Goal: Task Accomplishment & Management: Manage account settings

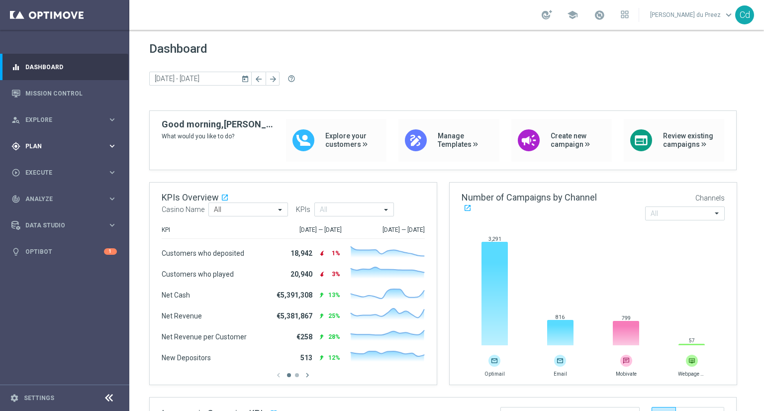
click at [35, 142] on div "gps_fixed Plan" at bounding box center [59, 146] width 96 height 9
click at [46, 196] on span "Templates" at bounding box center [61, 196] width 71 height 6
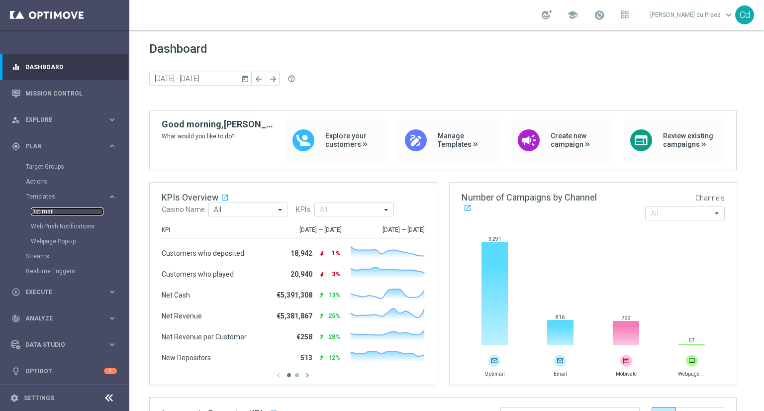
click at [46, 212] on link "Optimail" at bounding box center [67, 211] width 73 height 8
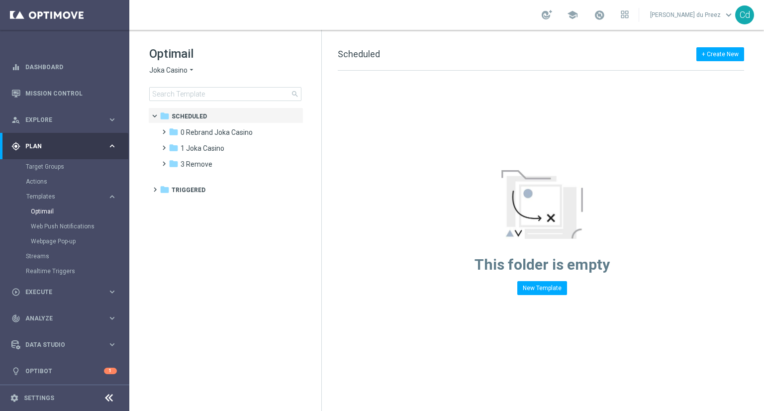
click at [165, 72] on span "Joka Casino" at bounding box center [168, 70] width 38 height 9
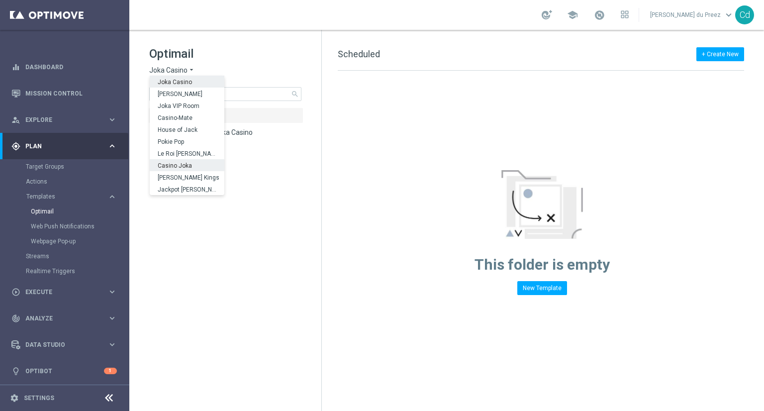
click at [0, 0] on span "Casino Joka" at bounding box center [0, 0] width 0 height 0
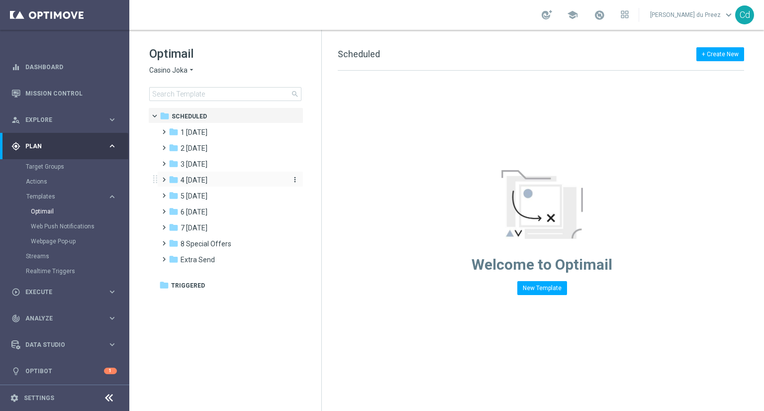
click at [191, 178] on span "4 Friday" at bounding box center [194, 180] width 27 height 9
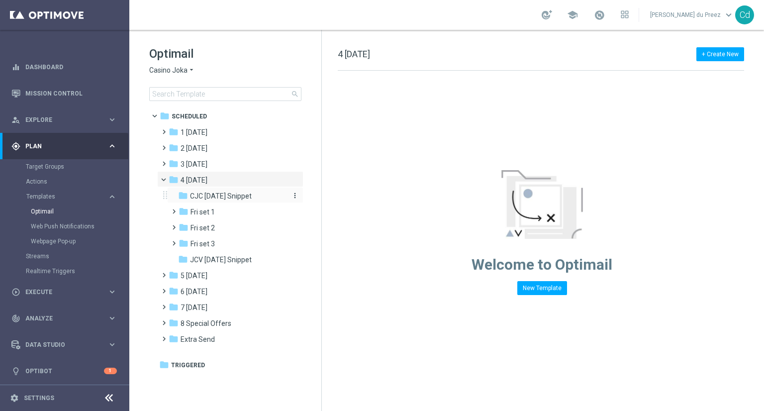
click at [236, 194] on span "CJC Friday Snippet" at bounding box center [221, 195] width 62 height 9
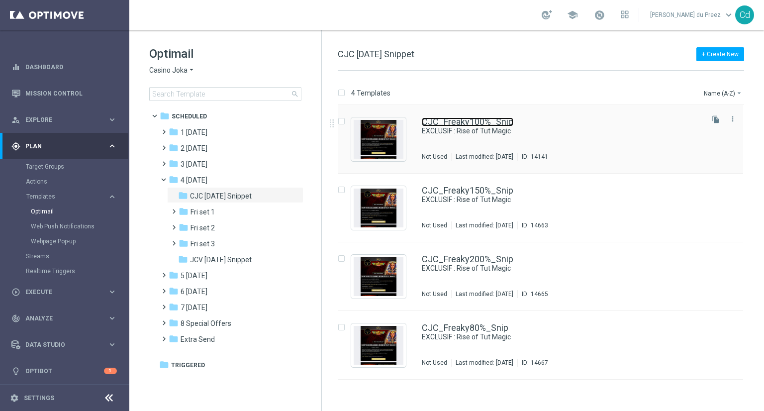
click at [470, 120] on link "CJC_Freaky100%_Snip" at bounding box center [467, 121] width 91 height 9
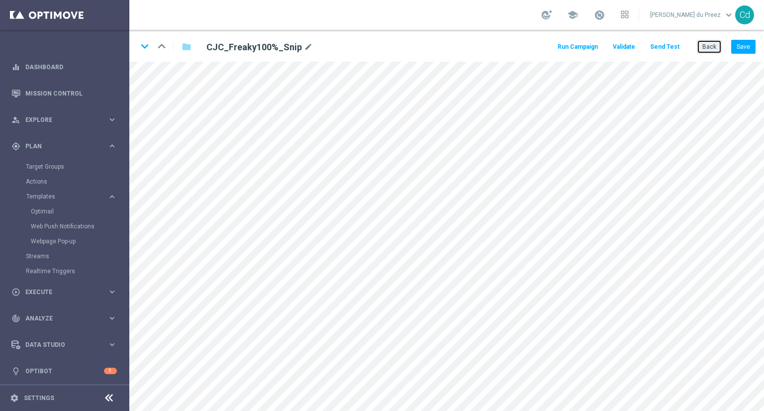
drag, startPoint x: 705, startPoint y: 44, endPoint x: 496, endPoint y: 0, distance: 213.3
click at [705, 44] on button "Back" at bounding box center [709, 47] width 25 height 14
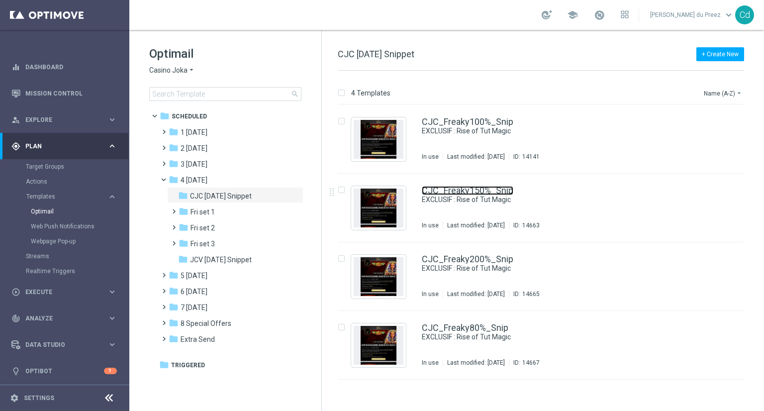
click at [453, 188] on link "CJC_Freaky150%_Snip" at bounding box center [467, 190] width 91 height 9
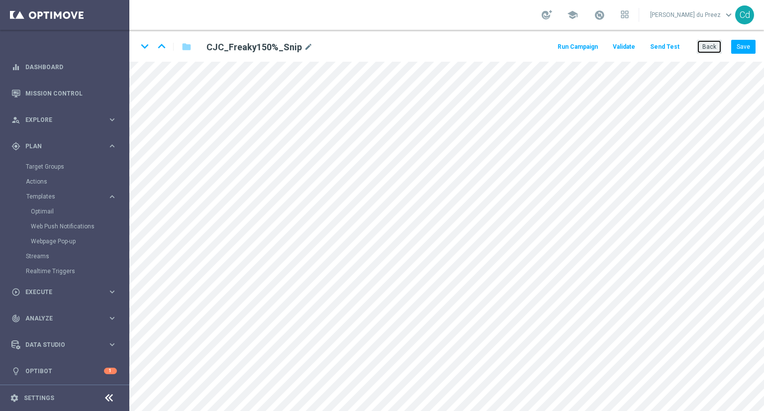
click at [706, 44] on button "Back" at bounding box center [709, 47] width 25 height 14
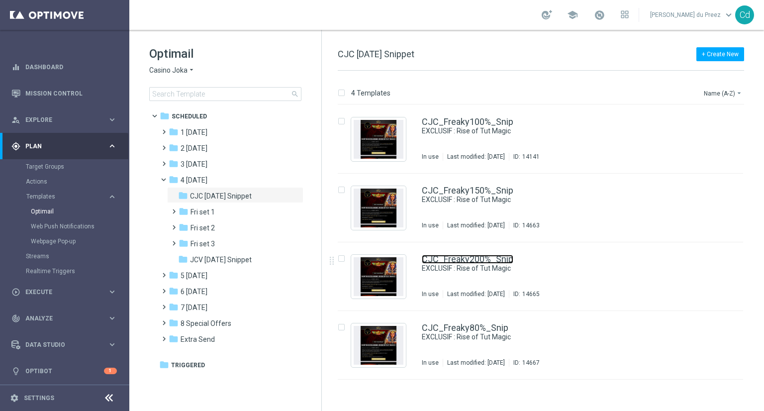
drag, startPoint x: 463, startPoint y: 255, endPoint x: 457, endPoint y: 249, distance: 8.5
click at [463, 255] on link "CJC_Freaky200%_Snip" at bounding box center [467, 259] width 91 height 9
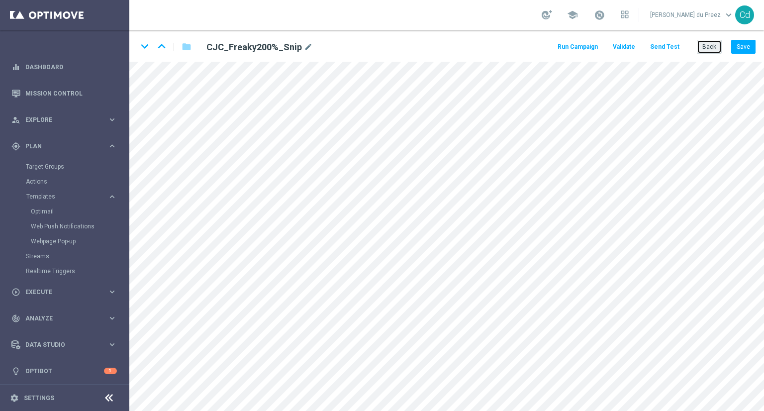
click at [708, 46] on button "Back" at bounding box center [709, 47] width 25 height 14
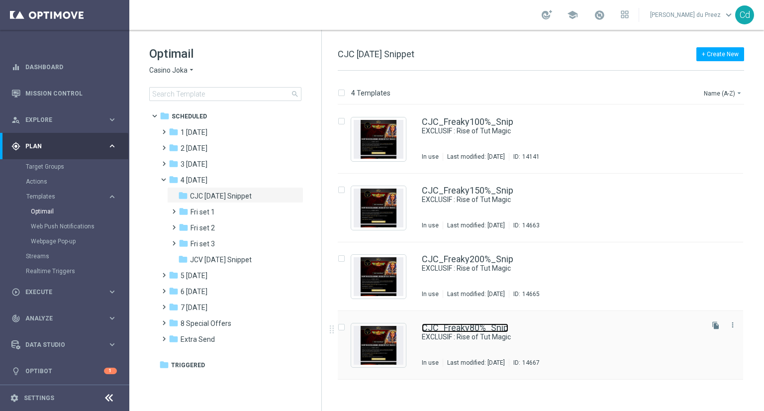
click at [494, 327] on link "CJC_Freaky80%_Snip" at bounding box center [465, 327] width 87 height 9
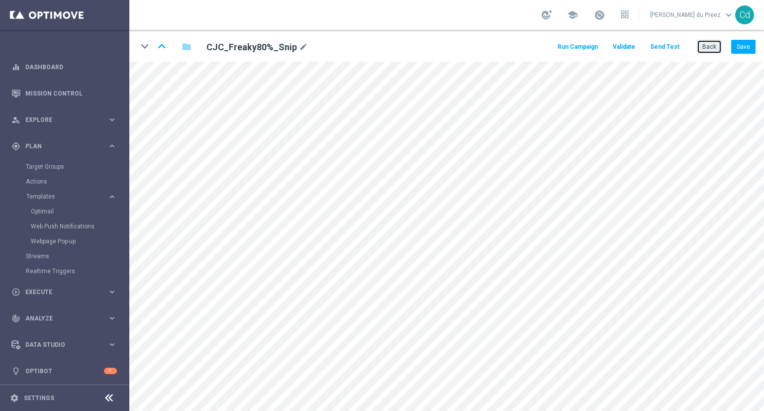
drag, startPoint x: 716, startPoint y: 48, endPoint x: 636, endPoint y: 41, distance: 79.4
click at [716, 48] on button "Back" at bounding box center [709, 47] width 25 height 14
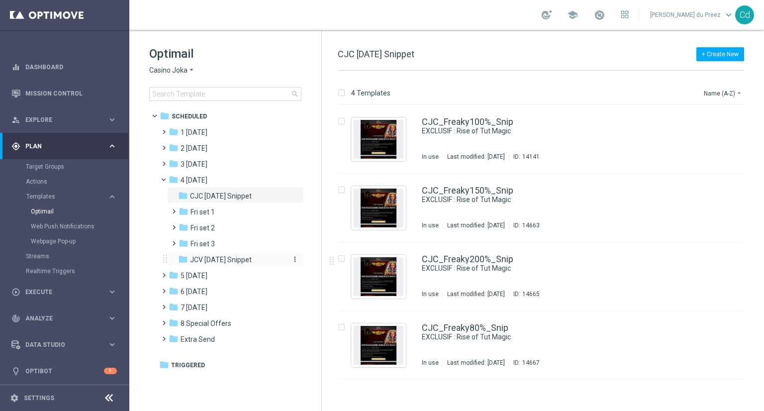
click at [237, 260] on span "JCV Friday Snippet" at bounding box center [221, 259] width 62 height 9
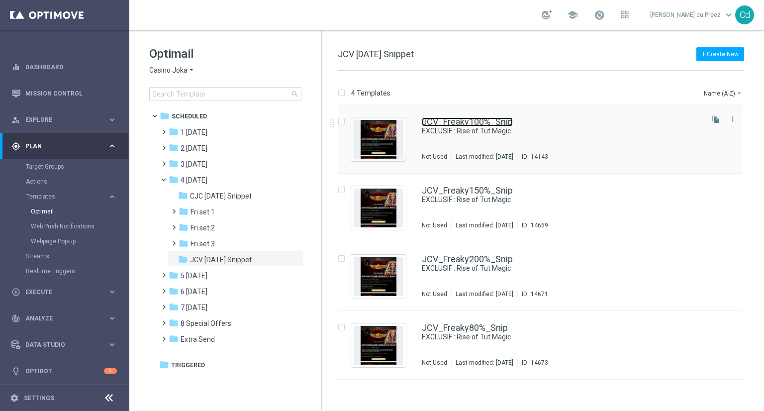
click at [467, 120] on link "JCV_Freaky100%_Snip" at bounding box center [467, 121] width 91 height 9
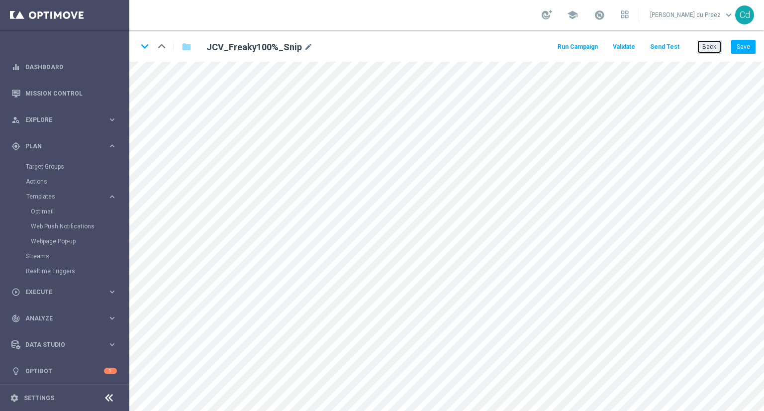
click at [703, 44] on button "Back" at bounding box center [709, 47] width 25 height 14
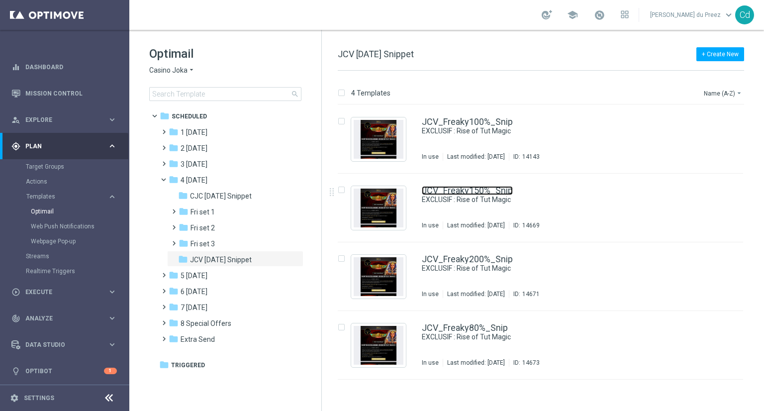
drag, startPoint x: 466, startPoint y: 191, endPoint x: 422, endPoint y: 191, distance: 44.8
click at [466, 191] on link "JCV_Freaky150%_Snip" at bounding box center [467, 190] width 91 height 9
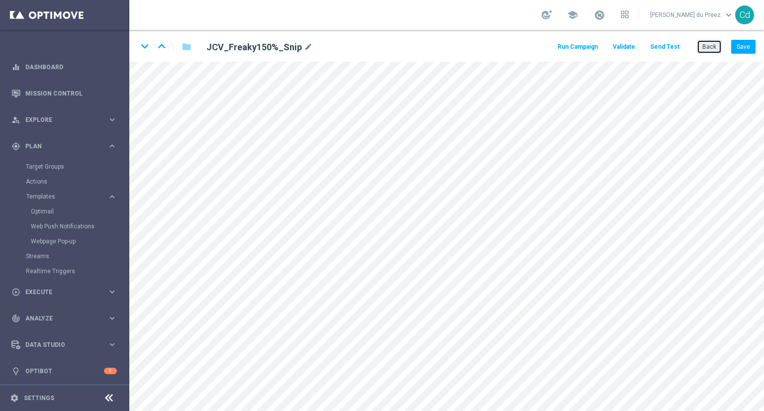
click at [711, 46] on button "Back" at bounding box center [709, 47] width 25 height 14
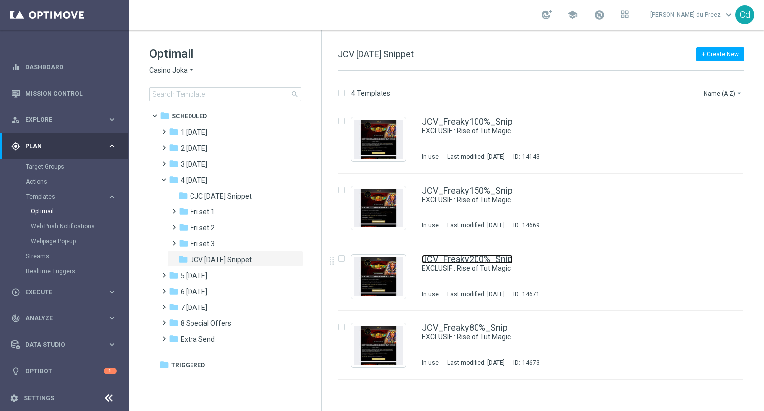
drag, startPoint x: 484, startPoint y: 260, endPoint x: 366, endPoint y: 244, distance: 119.3
click at [484, 260] on link "JCV_Freaky200%_Snip" at bounding box center [467, 259] width 91 height 9
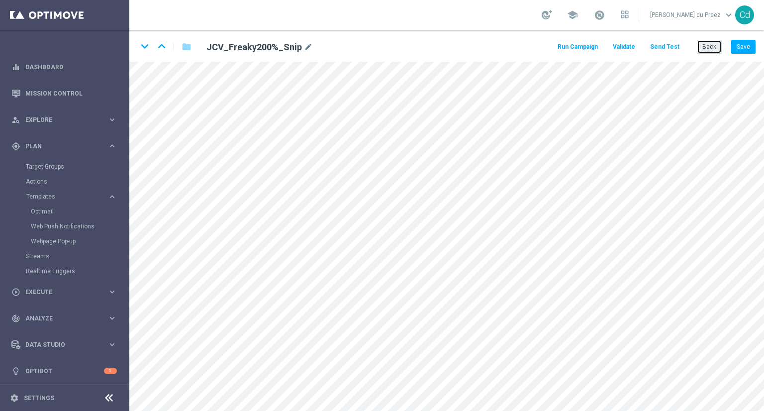
click at [710, 49] on button "Back" at bounding box center [709, 47] width 25 height 14
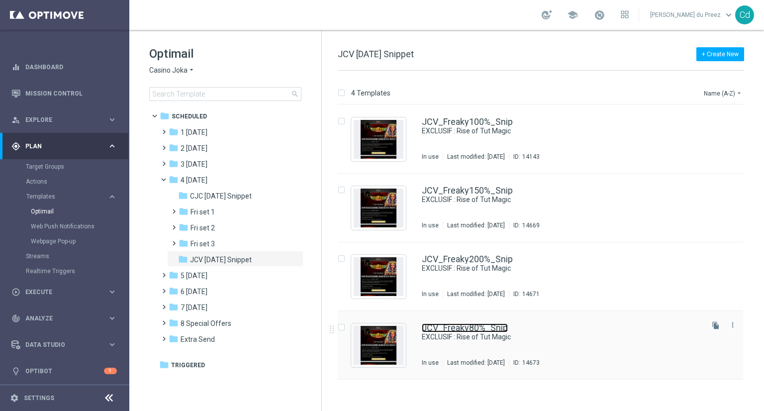
click at [452, 327] on link "JCV_Freaky80%_Snip" at bounding box center [465, 327] width 86 height 9
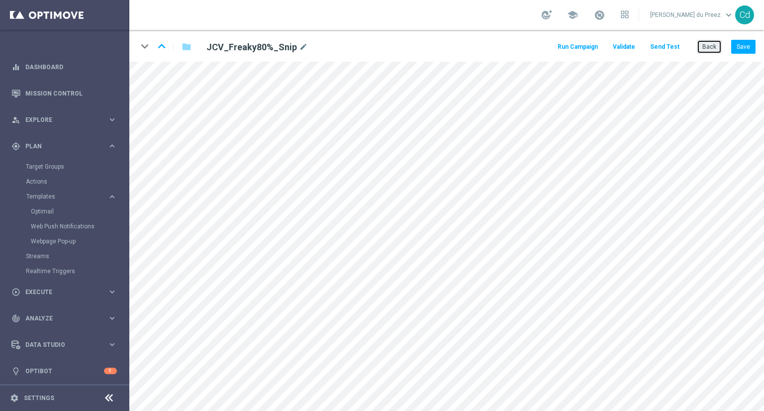
click at [707, 49] on button "Back" at bounding box center [709, 47] width 25 height 14
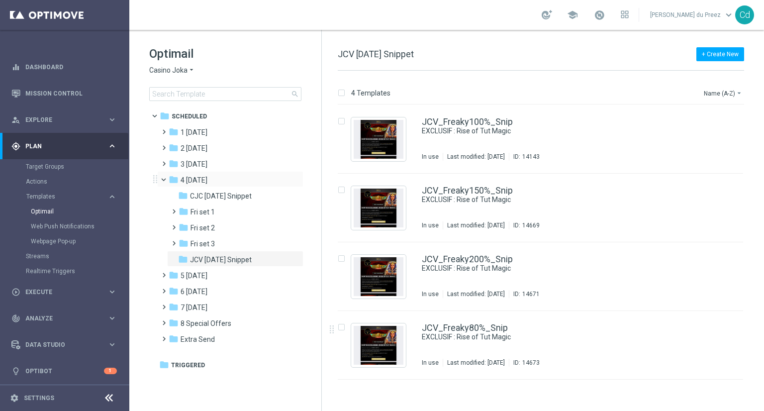
click at [166, 178] on span at bounding box center [168, 177] width 4 height 4
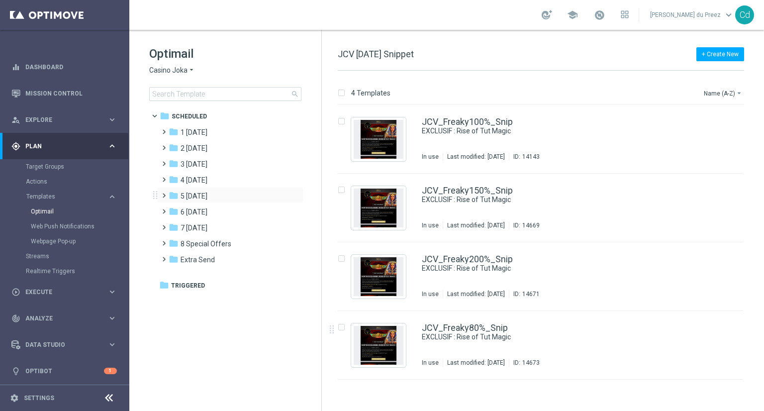
click at [164, 193] on span at bounding box center [162, 191] width 4 height 4
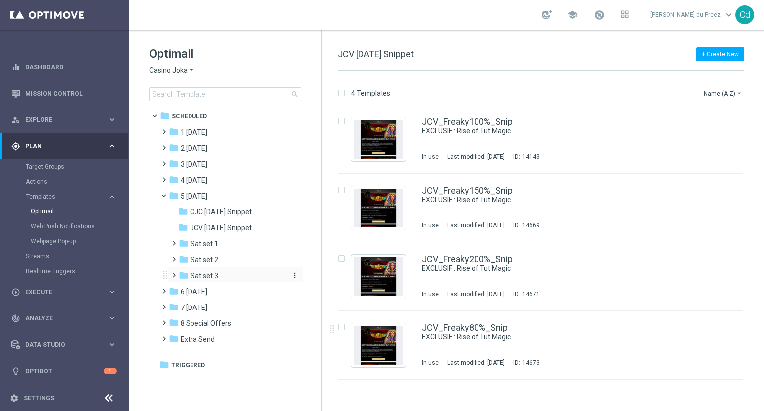
click at [210, 276] on span "Sat set 3" at bounding box center [204, 275] width 28 height 9
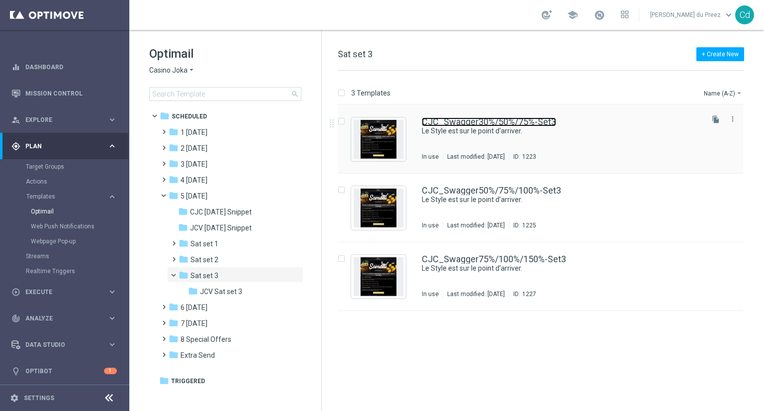
click at [497, 118] on link "CJC_Swagger30%/50%/75%-Set3" at bounding box center [489, 121] width 134 height 9
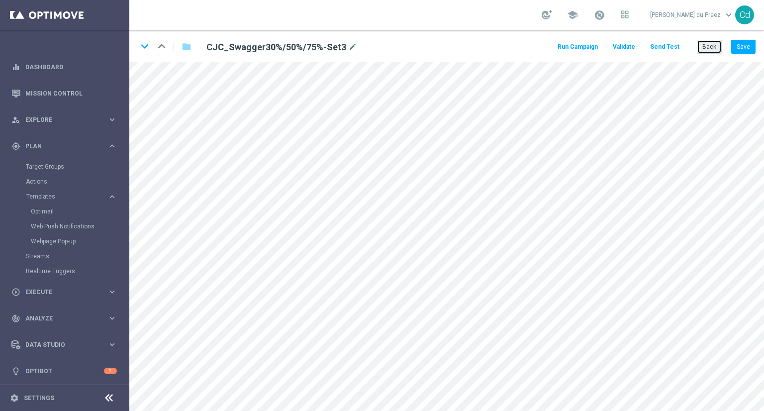
click at [714, 51] on button "Back" at bounding box center [709, 47] width 25 height 14
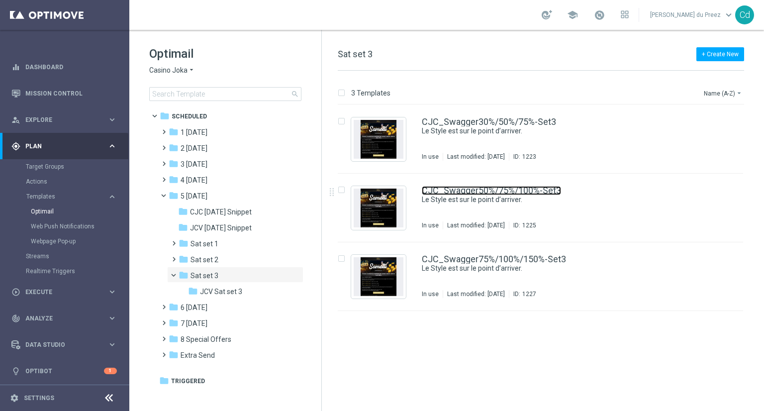
drag, startPoint x: 467, startPoint y: 191, endPoint x: 423, endPoint y: 178, distance: 46.9
click at [467, 191] on link "CJC_Swagger50%/75%/100%-Set3" at bounding box center [491, 190] width 139 height 9
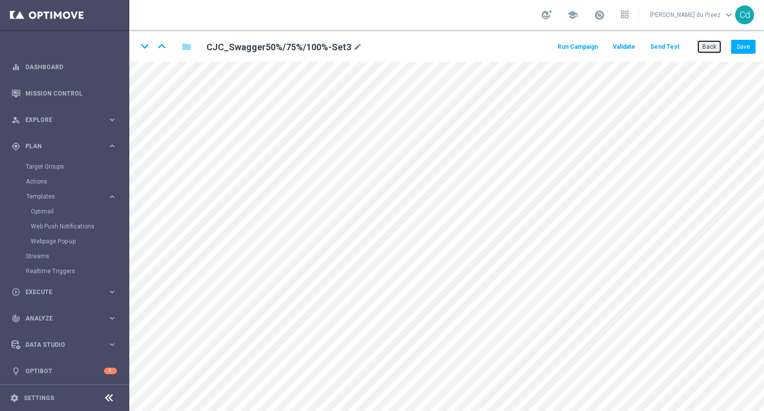
click at [708, 44] on button "Back" at bounding box center [709, 47] width 25 height 14
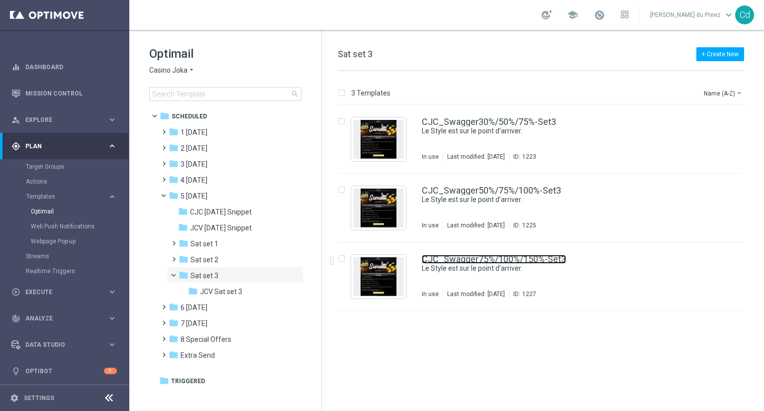
drag, startPoint x: 515, startPoint y: 257, endPoint x: 544, endPoint y: 259, distance: 29.4
click at [515, 257] on link "CJC_Swagger75%/100%/150%-Set3" at bounding box center [494, 259] width 144 height 9
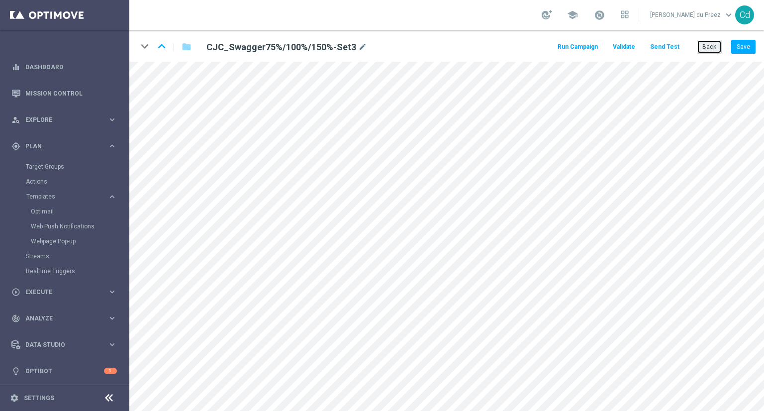
click at [707, 45] on button "Back" at bounding box center [709, 47] width 25 height 14
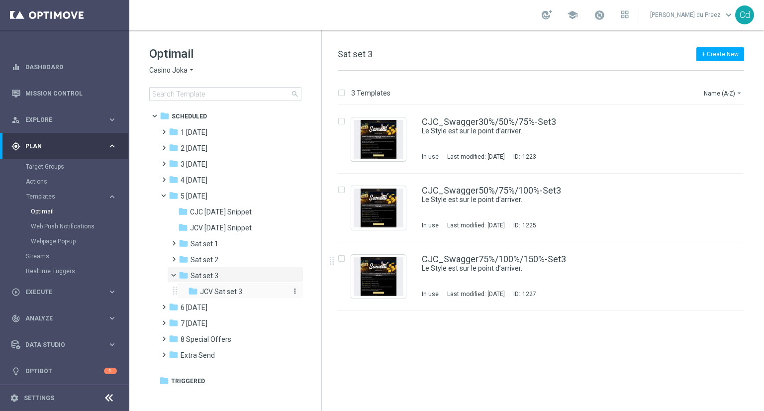
click at [229, 295] on span "JCV Sat set 3" at bounding box center [221, 291] width 42 height 9
click at [470, 119] on link "JCV_Swagger30%/50%/75%-Set3" at bounding box center [489, 121] width 134 height 9
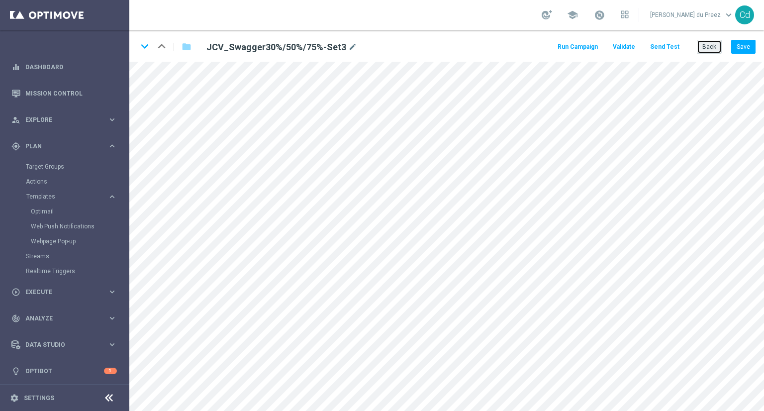
click at [714, 48] on button "Back" at bounding box center [709, 47] width 25 height 14
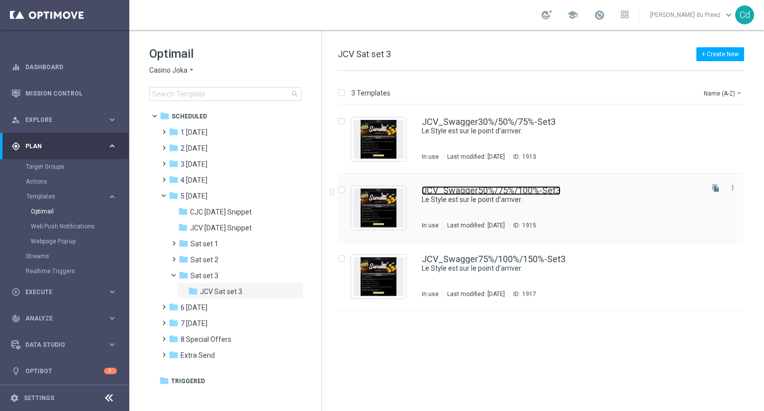
click at [493, 188] on link "JCV_Swagger50%/75%/100%-Set3" at bounding box center [491, 190] width 139 height 9
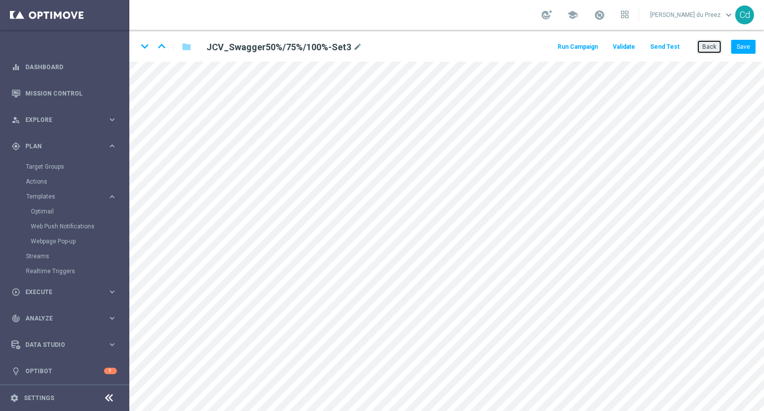
click at [712, 46] on button "Back" at bounding box center [709, 47] width 25 height 14
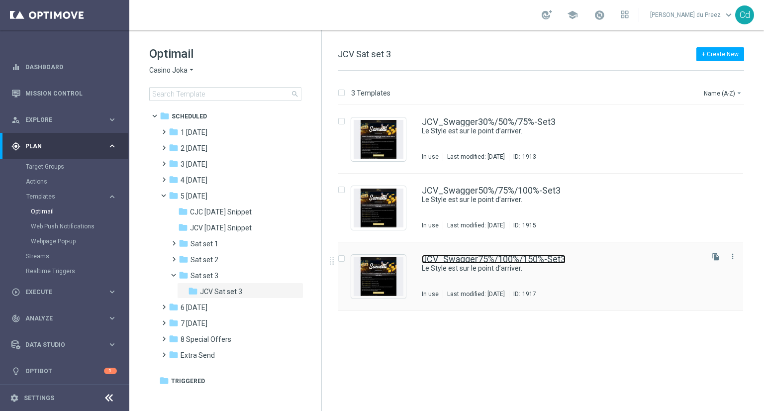
click at [540, 262] on link "JCV_Swagger75%/100%/150%-Set3" at bounding box center [494, 259] width 144 height 9
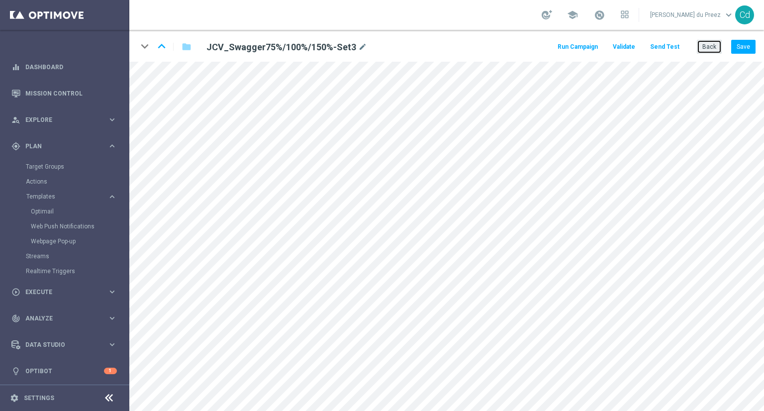
click at [707, 45] on button "Back" at bounding box center [709, 47] width 25 height 14
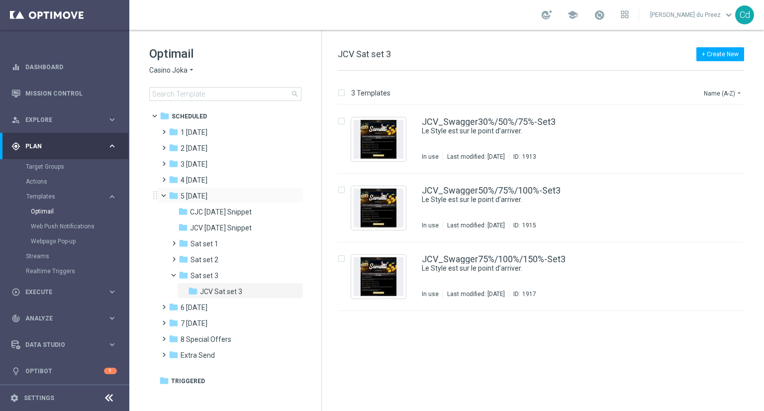
click at [166, 193] on span at bounding box center [168, 193] width 4 height 4
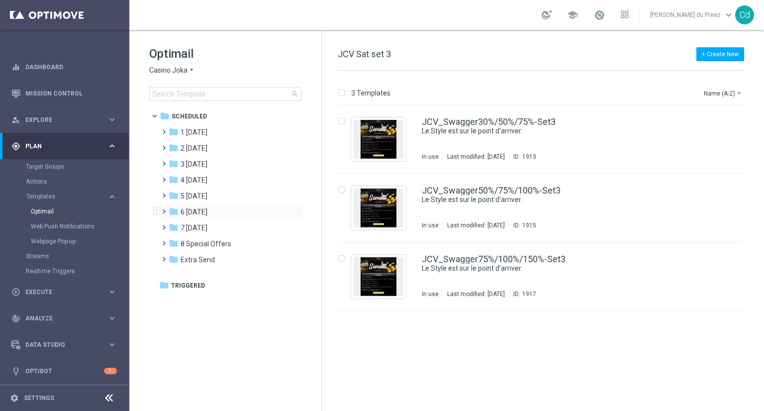
click at [163, 209] on span at bounding box center [162, 207] width 4 height 4
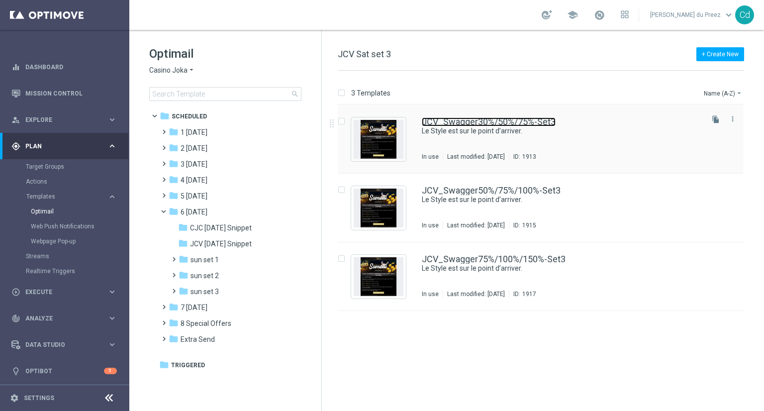
click at [487, 120] on link "JCV_Swagger30%/50%/75%-Set3" at bounding box center [489, 121] width 134 height 9
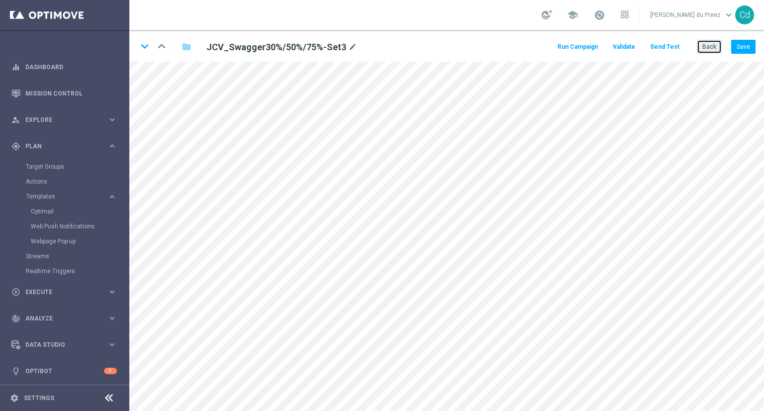
click at [715, 46] on button "Back" at bounding box center [709, 47] width 25 height 14
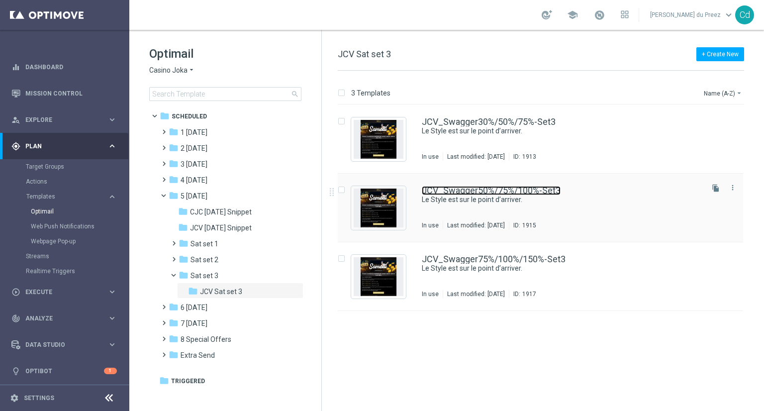
click at [477, 191] on link "JCV_Swagger50%/75%/100%-Set3" at bounding box center [491, 190] width 139 height 9
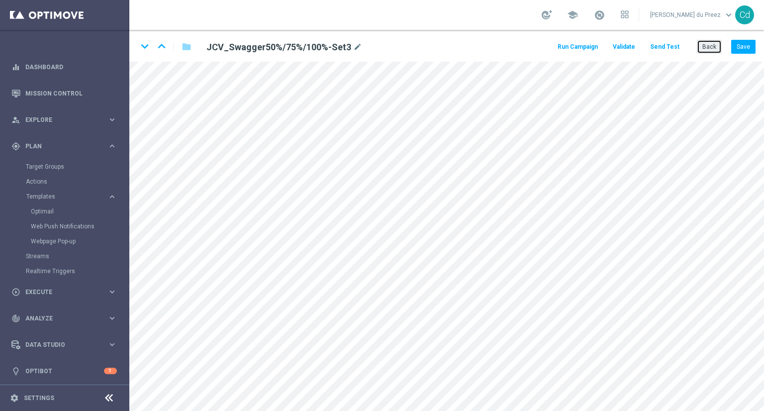
drag, startPoint x: 717, startPoint y: 45, endPoint x: 555, endPoint y: 13, distance: 165.1
click at [717, 45] on button "Back" at bounding box center [709, 47] width 25 height 14
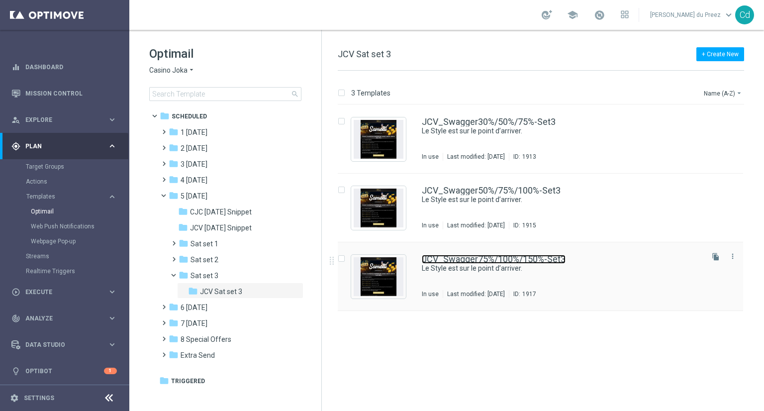
click at [532, 261] on link "JCV_Swagger75%/100%/150%-Set3" at bounding box center [494, 259] width 144 height 9
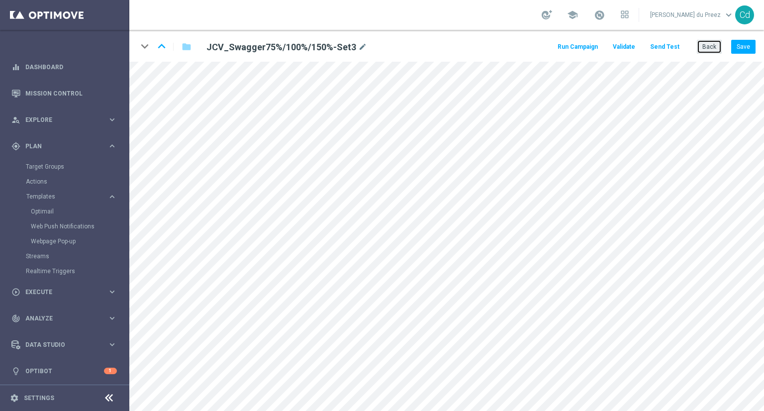
click at [718, 51] on button "Back" at bounding box center [709, 47] width 25 height 14
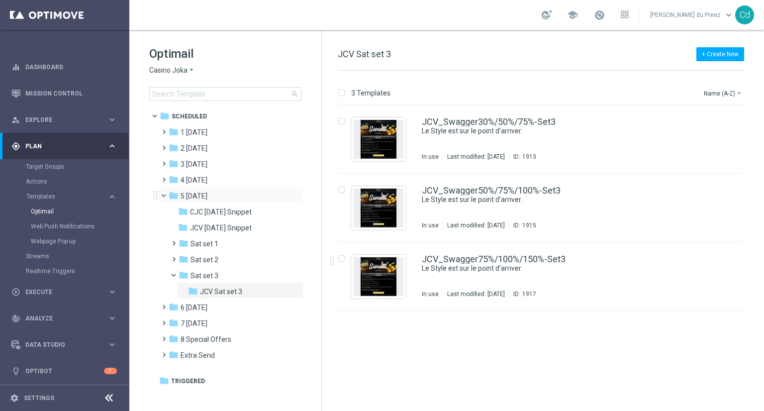
click at [166, 194] on span at bounding box center [168, 193] width 4 height 4
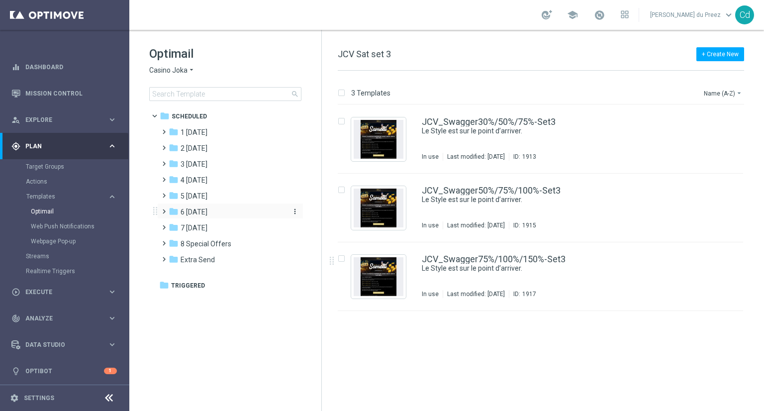
click at [188, 209] on span "6 Sunday" at bounding box center [194, 211] width 27 height 9
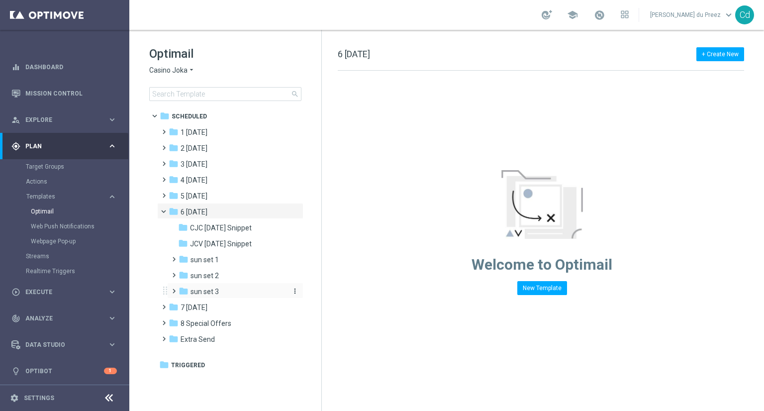
click at [221, 291] on div "folder sun set 3" at bounding box center [232, 291] width 106 height 11
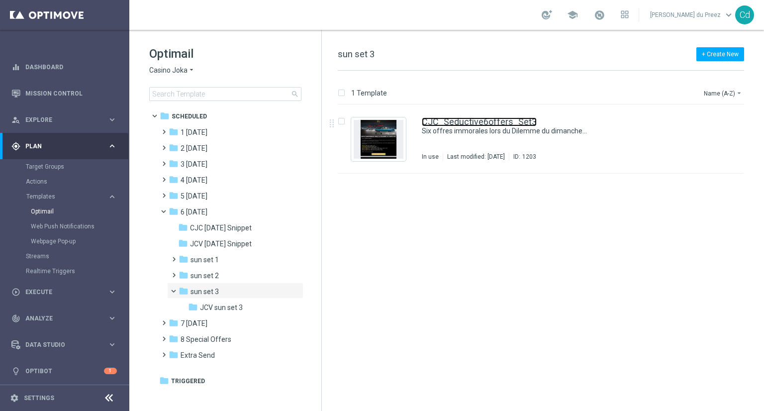
drag, startPoint x: 487, startPoint y: 123, endPoint x: 541, endPoint y: 138, distance: 55.7
click at [487, 123] on link "CJC_Seductive6offers_Set3" at bounding box center [479, 121] width 115 height 9
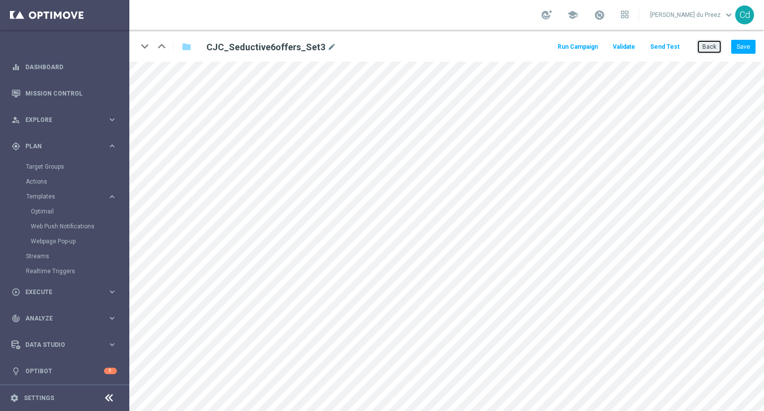
click at [712, 49] on button "Back" at bounding box center [709, 47] width 25 height 14
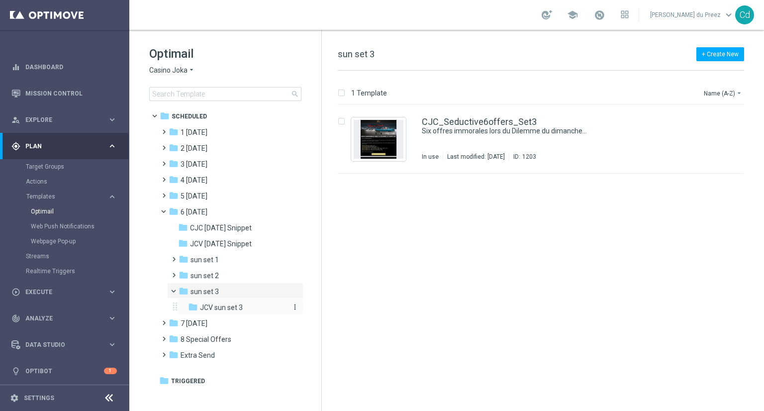
click at [244, 305] on div "folder JCV sun set 3" at bounding box center [237, 307] width 98 height 11
click at [475, 123] on link "JCV_Seductive6offers_Set3" at bounding box center [479, 121] width 114 height 9
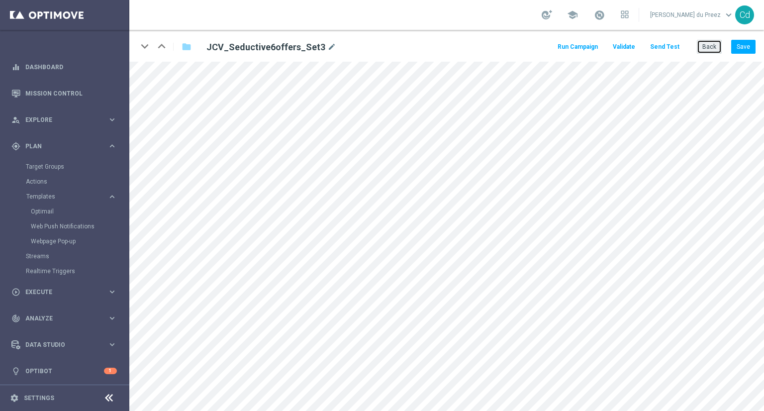
drag, startPoint x: 706, startPoint y: 42, endPoint x: 466, endPoint y: 0, distance: 243.8
click at [706, 42] on button "Back" at bounding box center [709, 47] width 25 height 14
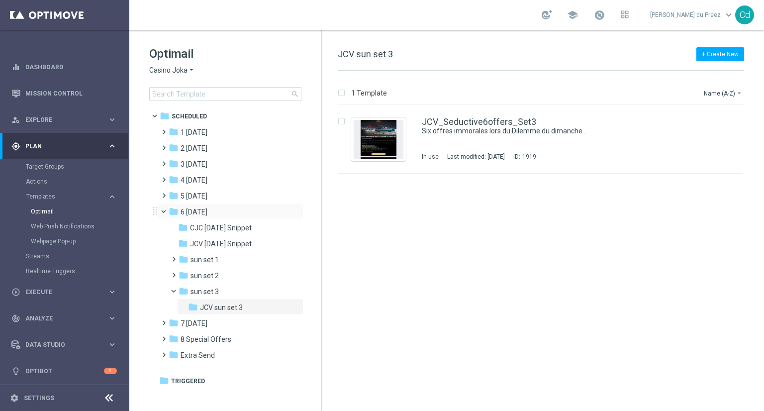
click at [166, 207] on span at bounding box center [168, 209] width 4 height 4
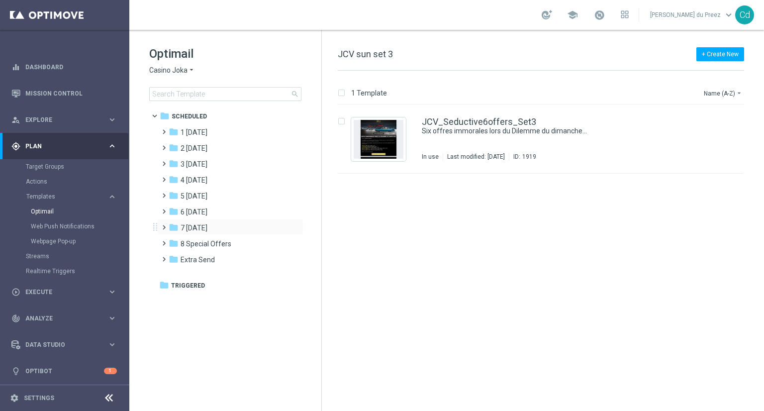
click at [164, 225] on span at bounding box center [162, 223] width 4 height 4
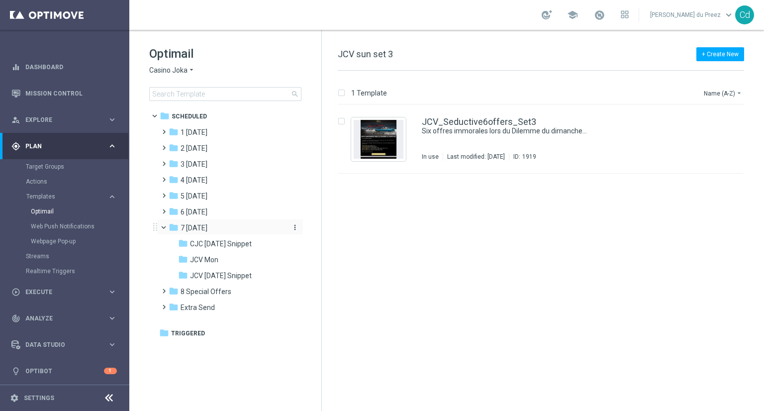
click at [198, 227] on span "7 Monday" at bounding box center [194, 227] width 27 height 9
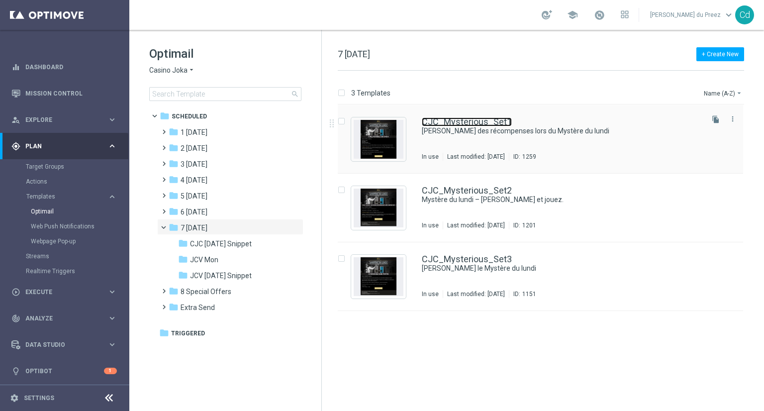
click at [469, 121] on link "CJC_Mysterious_Set1" at bounding box center [467, 121] width 90 height 9
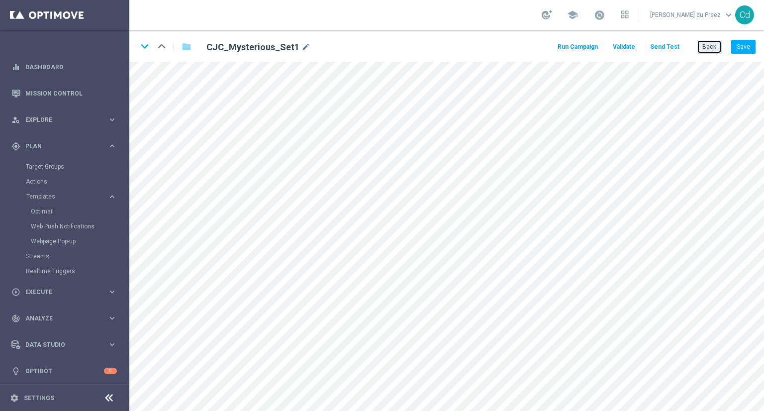
drag, startPoint x: 709, startPoint y: 45, endPoint x: 560, endPoint y: 20, distance: 151.2
click at [709, 45] on button "Back" at bounding box center [709, 47] width 25 height 14
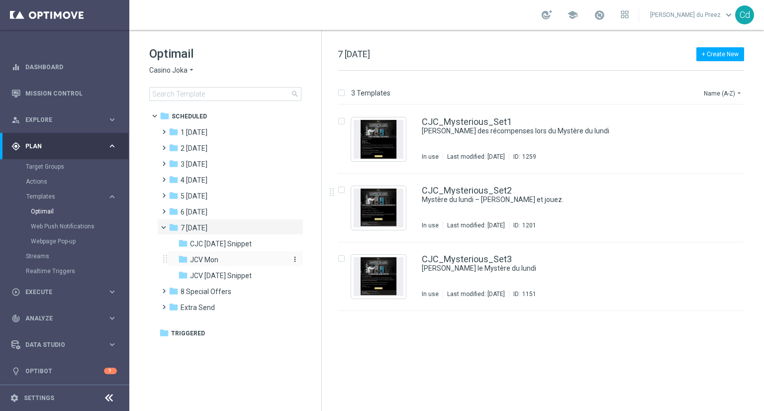
click at [209, 260] on span "JCV Mon" at bounding box center [204, 259] width 28 height 9
click at [469, 120] on link "JCV_Mysterious_Set1" at bounding box center [467, 121] width 90 height 9
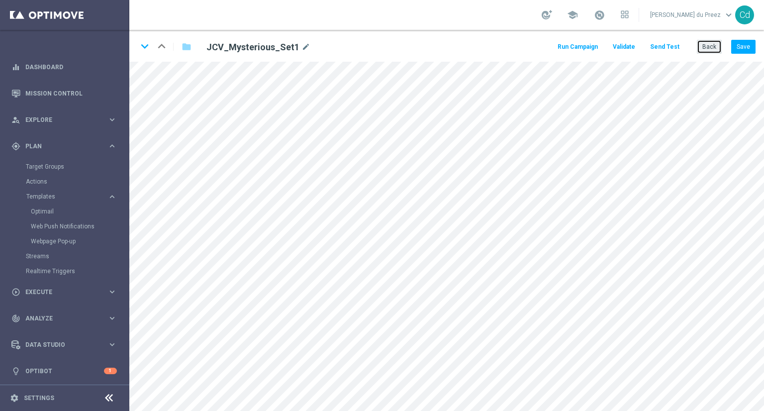
click at [708, 48] on button "Back" at bounding box center [709, 47] width 25 height 14
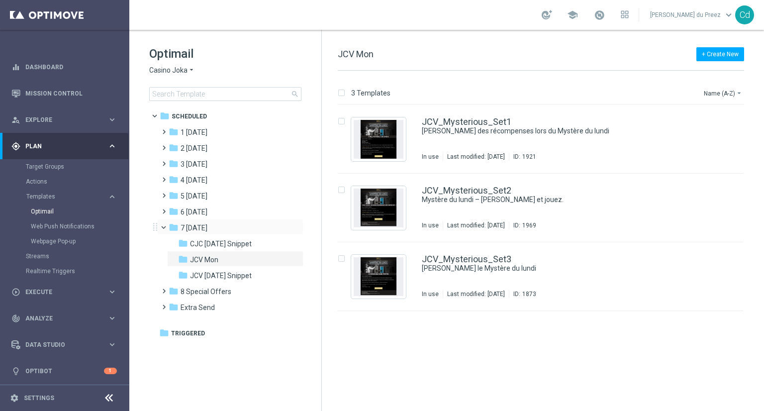
click at [166, 227] on span at bounding box center [168, 225] width 4 height 4
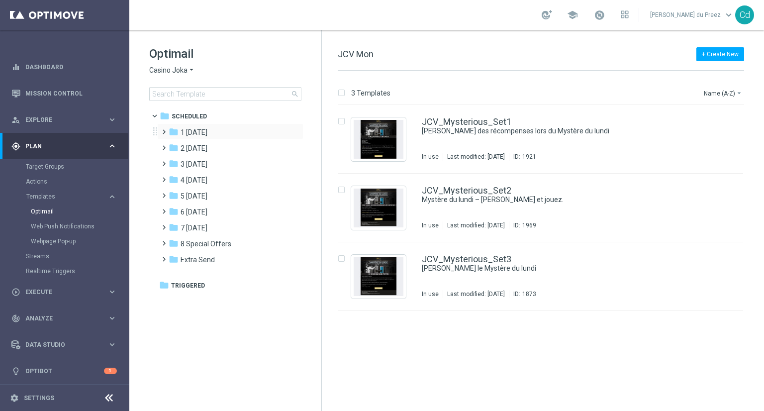
click at [164, 129] on span at bounding box center [162, 127] width 4 height 4
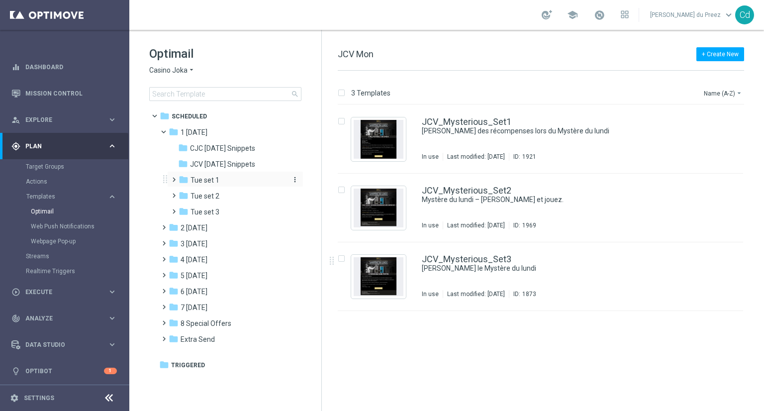
click at [202, 180] on span "Tue set 1" at bounding box center [204, 180] width 29 height 9
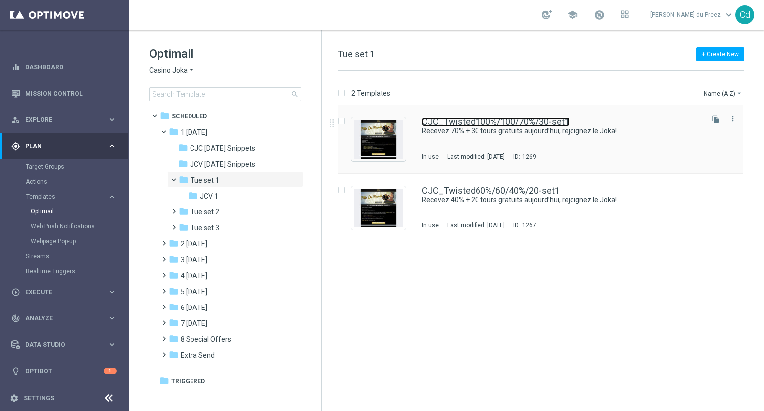
click at [469, 119] on link "CJC_Twisted100%/100/70%/30-set1" at bounding box center [496, 121] width 148 height 9
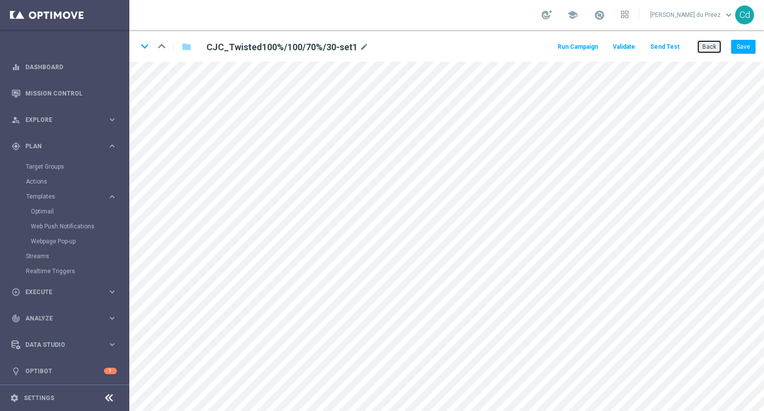
click at [710, 50] on button "Back" at bounding box center [709, 47] width 25 height 14
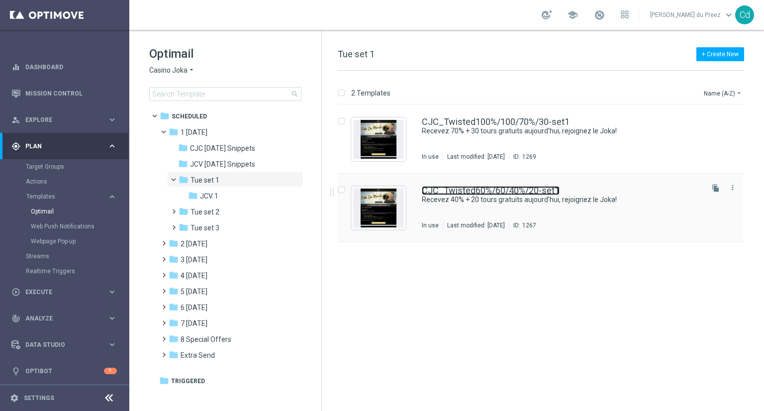
click at [471, 192] on link "CJC_Twisted60%/60/40%/20-set1" at bounding box center [491, 190] width 138 height 9
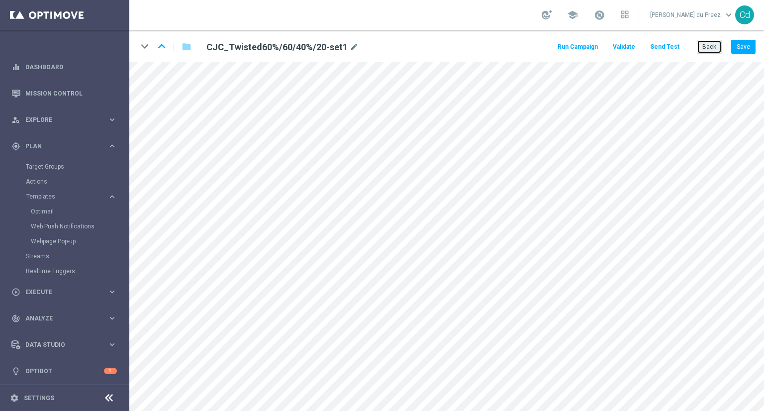
click at [712, 50] on button "Back" at bounding box center [709, 47] width 25 height 14
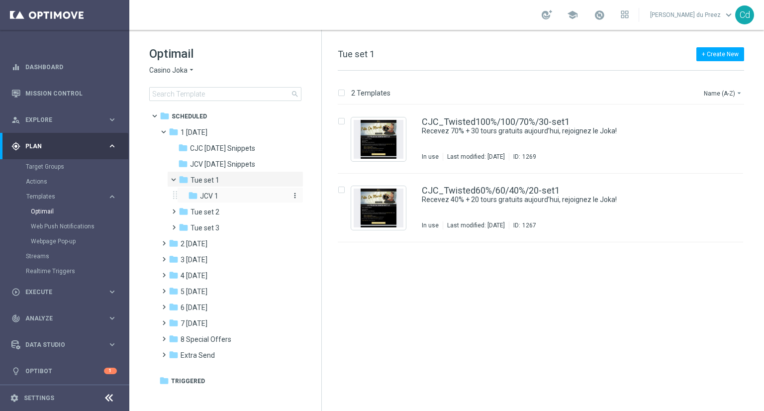
click at [225, 195] on div "folder JCV 1" at bounding box center [237, 195] width 98 height 11
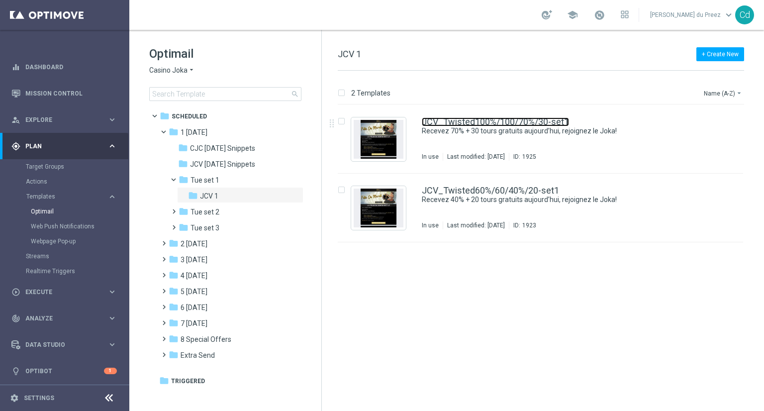
click at [491, 121] on link "JCV_Twisted100%/100/70%/30-set1" at bounding box center [495, 121] width 147 height 9
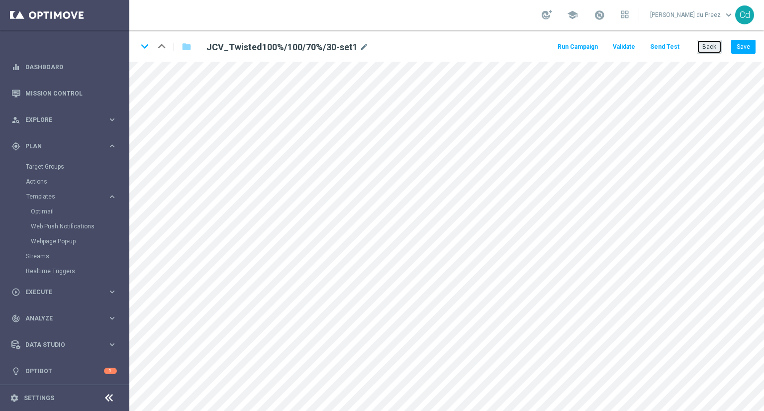
click at [716, 48] on button "Back" at bounding box center [709, 47] width 25 height 14
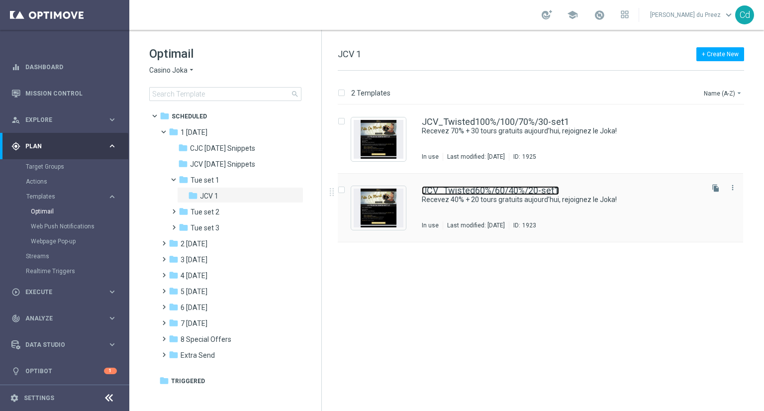
click at [521, 189] on link "JCV_Twisted60%/60/40%/20-set1" at bounding box center [490, 190] width 137 height 9
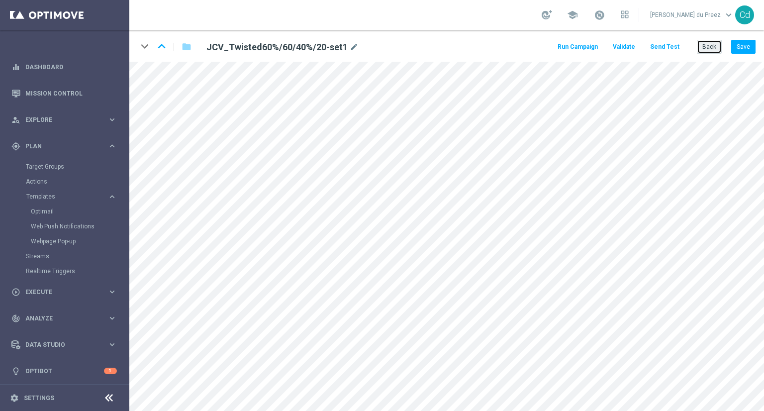
click at [713, 48] on button "Back" at bounding box center [709, 47] width 25 height 14
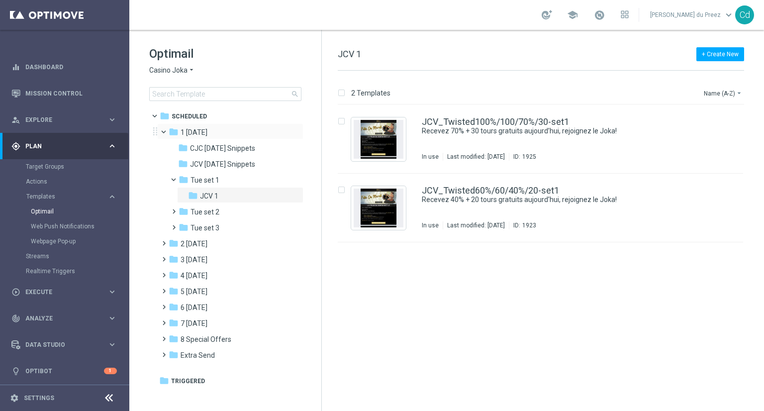
click at [166, 132] on span at bounding box center [168, 129] width 4 height 4
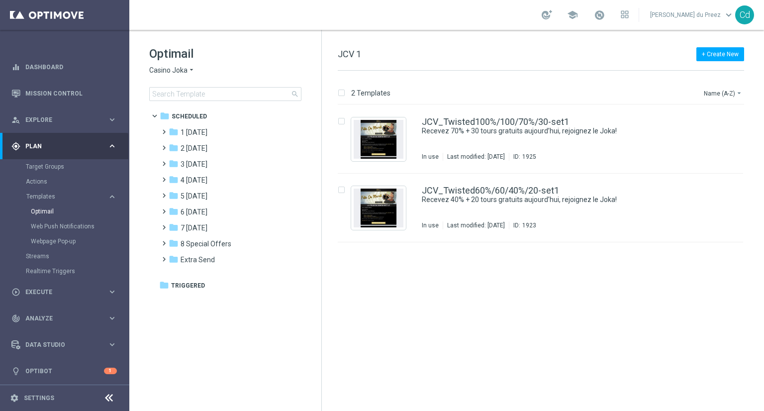
click at [173, 71] on span "Casino Joka" at bounding box center [168, 70] width 38 height 9
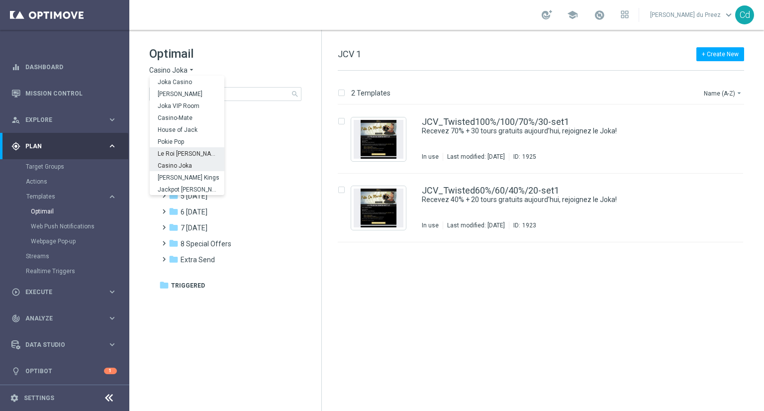
click at [0, 0] on span "Le Roi Johnny" at bounding box center [0, 0] width 0 height 0
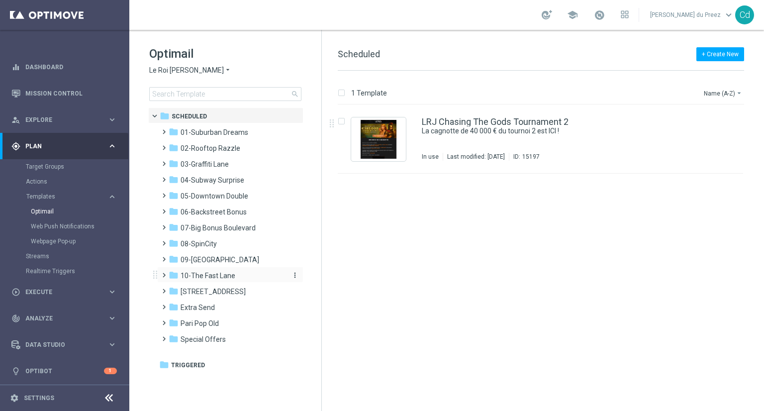
click at [221, 273] on span "10-The Fast Lane" at bounding box center [208, 275] width 55 height 9
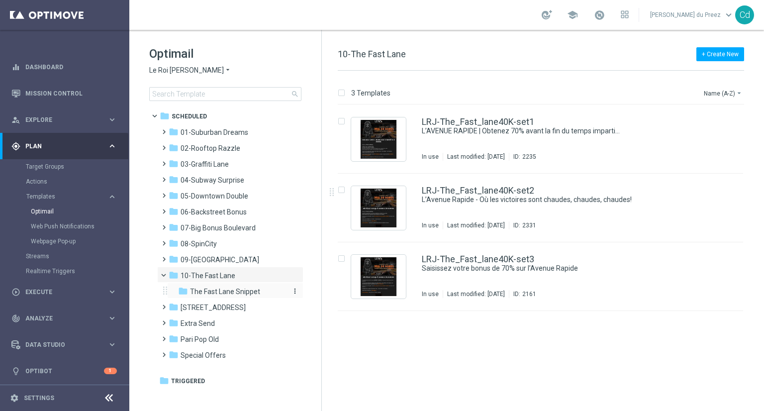
click at [243, 293] on span "The Fast Lane Snippet" at bounding box center [225, 291] width 70 height 9
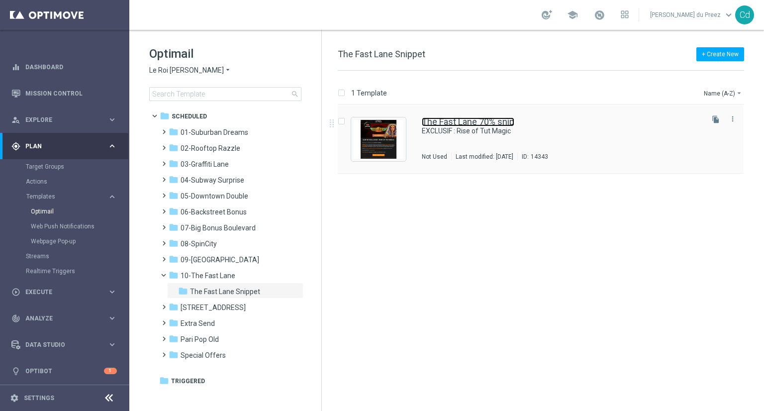
click at [485, 122] on link "The Fast Lane 70% snip" at bounding box center [468, 121] width 92 height 9
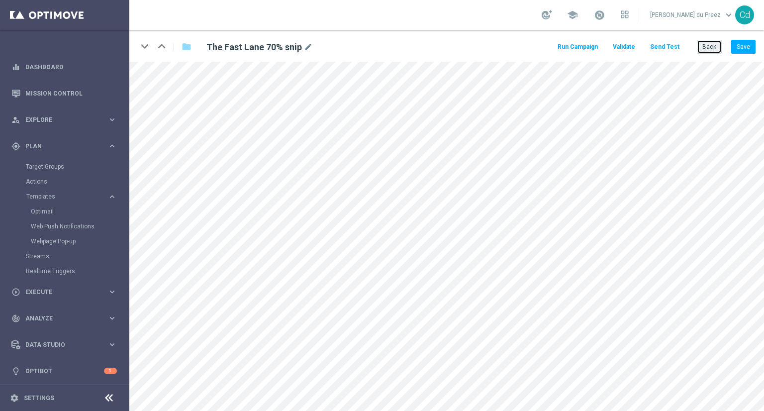
click at [718, 49] on button "Back" at bounding box center [709, 47] width 25 height 14
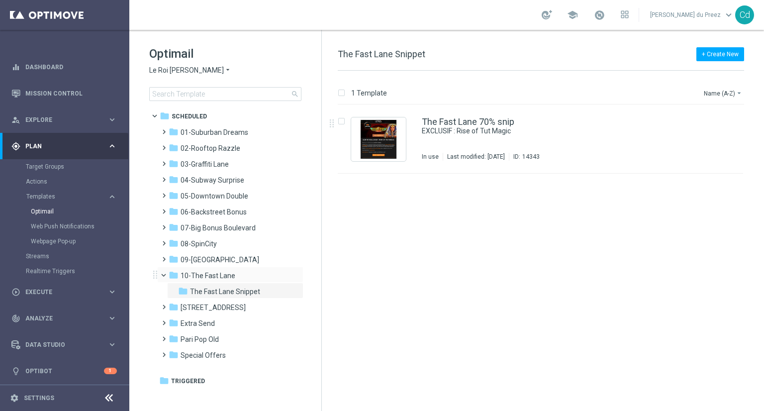
click at [166, 273] on span at bounding box center [168, 273] width 4 height 4
click at [210, 131] on span "01-Suburban Dreams" at bounding box center [215, 132] width 68 height 9
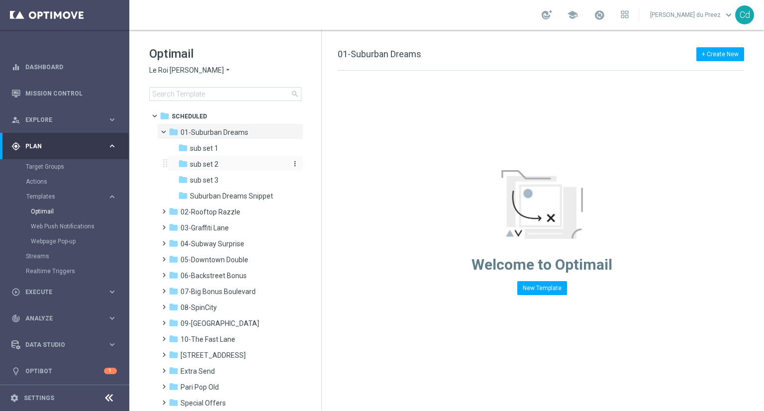
click at [212, 165] on span "sub set 2" at bounding box center [204, 164] width 28 height 9
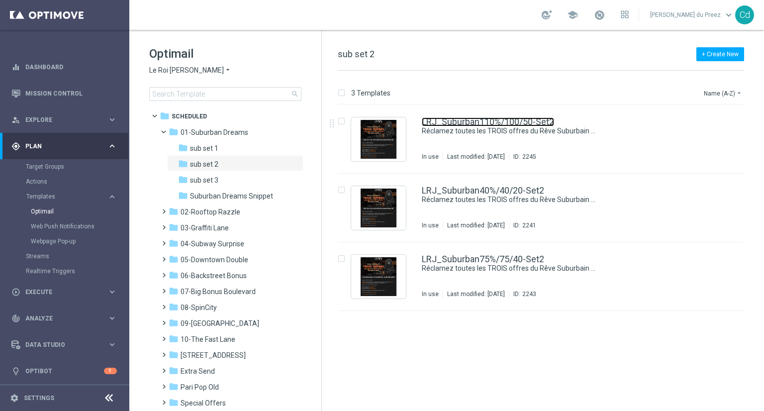
drag, startPoint x: 505, startPoint y: 123, endPoint x: 549, endPoint y: 130, distance: 44.7
click at [505, 123] on link "LRJ_Suburban110%/100/50-Set2" at bounding box center [488, 121] width 132 height 9
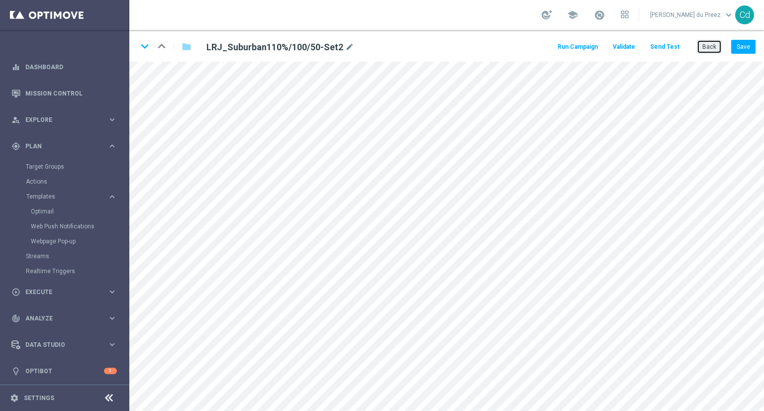
click at [714, 50] on button "Back" at bounding box center [709, 47] width 25 height 14
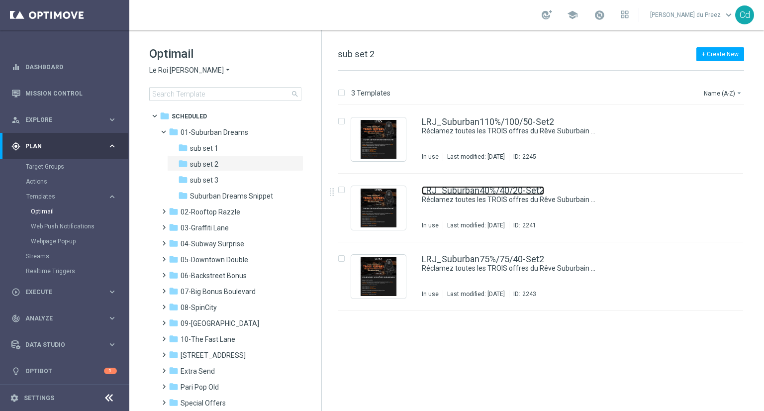
drag, startPoint x: 499, startPoint y: 191, endPoint x: 487, endPoint y: 189, distance: 12.6
click at [499, 191] on link "LRJ_Suburban40%/40/20-Set2" at bounding box center [483, 190] width 122 height 9
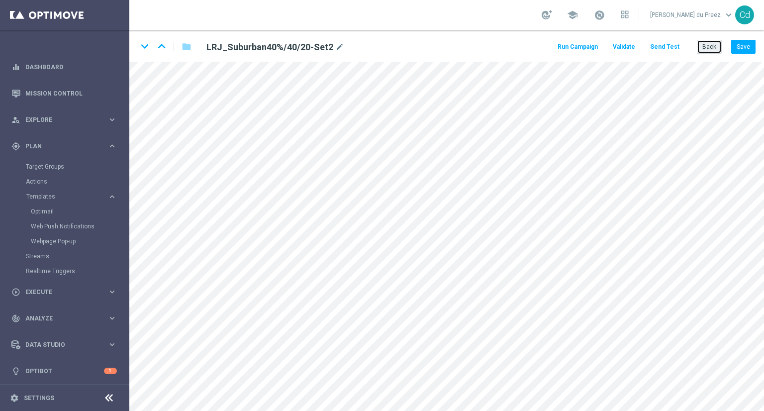
click at [714, 45] on button "Back" at bounding box center [709, 47] width 25 height 14
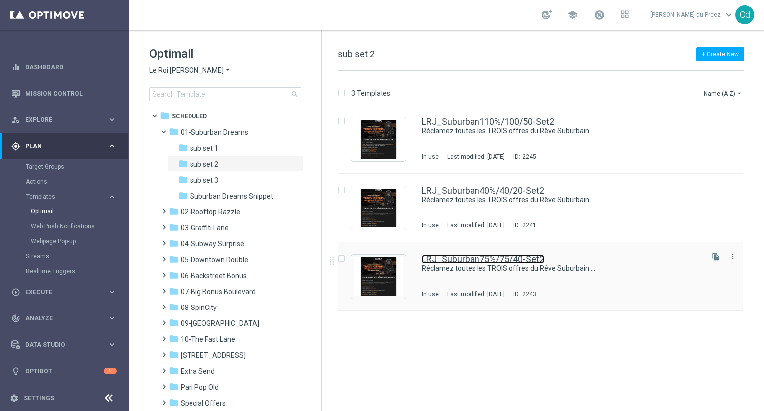
click at [503, 259] on link "LRJ_Suburban75%/75/40-Set2" at bounding box center [483, 259] width 122 height 9
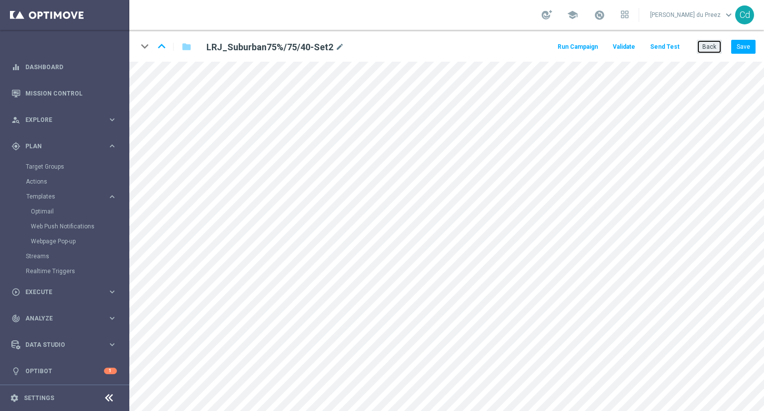
click at [706, 48] on button "Back" at bounding box center [709, 47] width 25 height 14
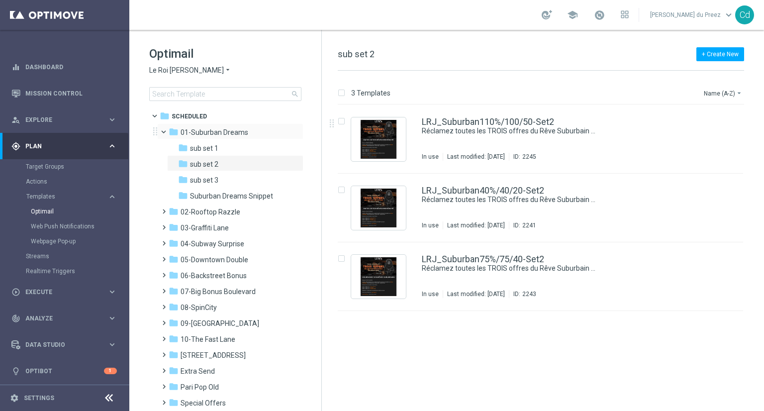
click at [166, 130] on span at bounding box center [168, 129] width 4 height 4
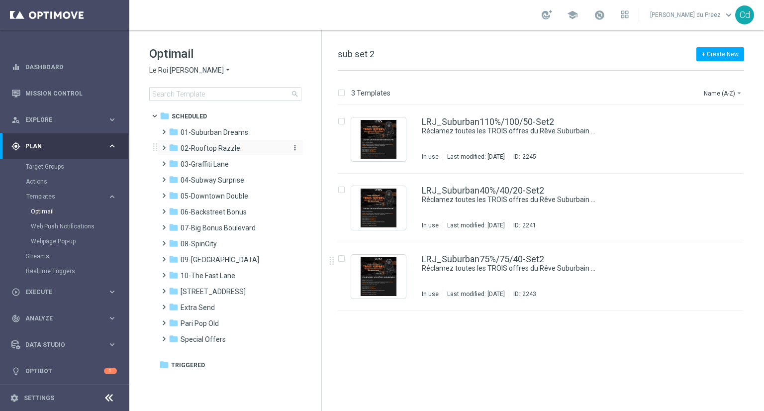
click at [220, 147] on span "02-Rooftop Razzle" at bounding box center [211, 148] width 60 height 9
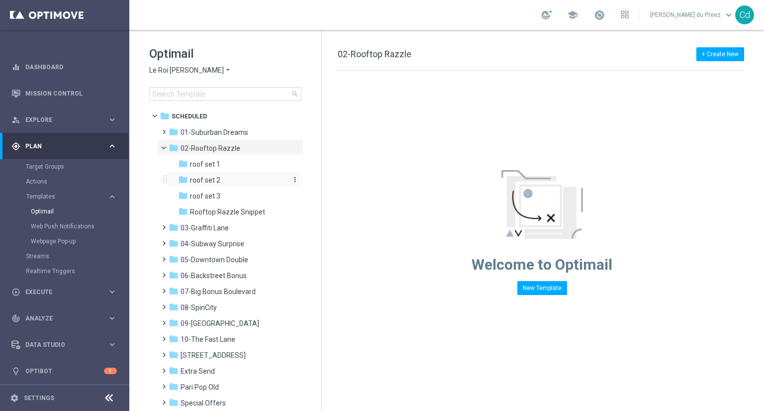
click at [208, 180] on span "roof set 2" at bounding box center [205, 180] width 30 height 9
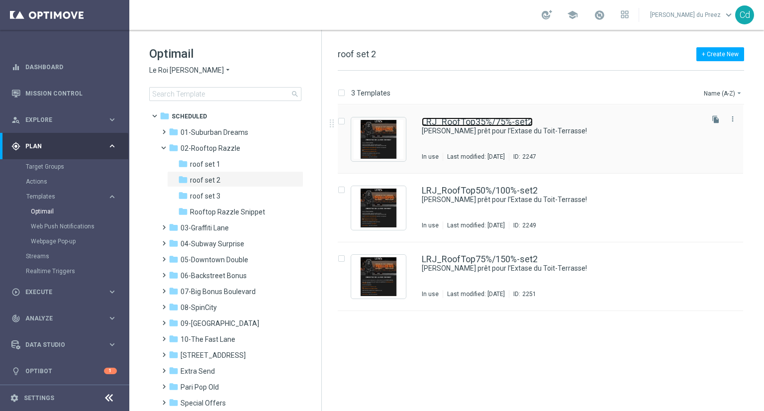
click at [499, 123] on link "LRJ_RoofTop35%/75%-set2" at bounding box center [477, 121] width 111 height 9
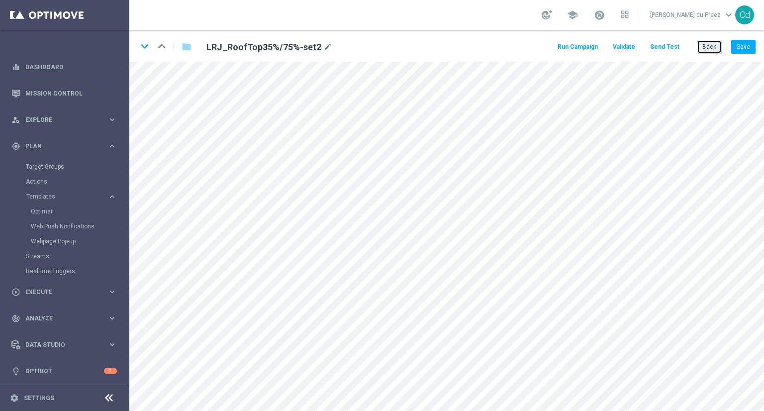
click at [715, 49] on button "Back" at bounding box center [709, 47] width 25 height 14
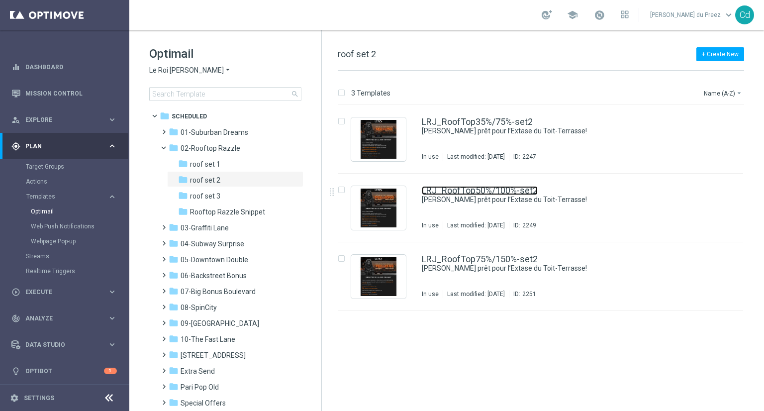
drag, startPoint x: 504, startPoint y: 192, endPoint x: 525, endPoint y: 191, distance: 20.9
click at [504, 192] on link "LRJ_RoofTop50%/100%-set2" at bounding box center [480, 190] width 116 height 9
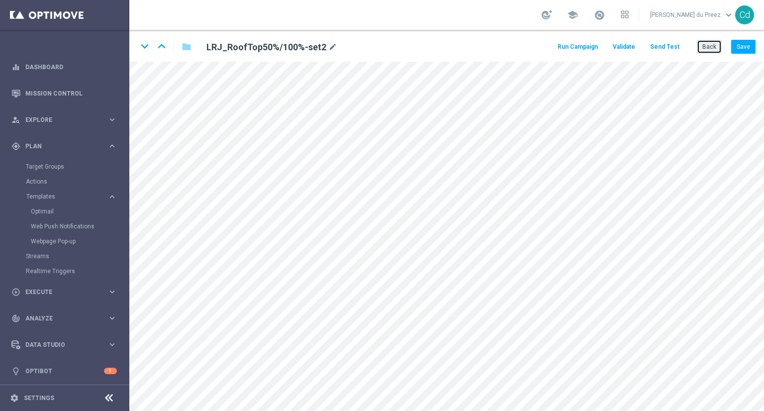
click at [712, 48] on button "Back" at bounding box center [709, 47] width 25 height 14
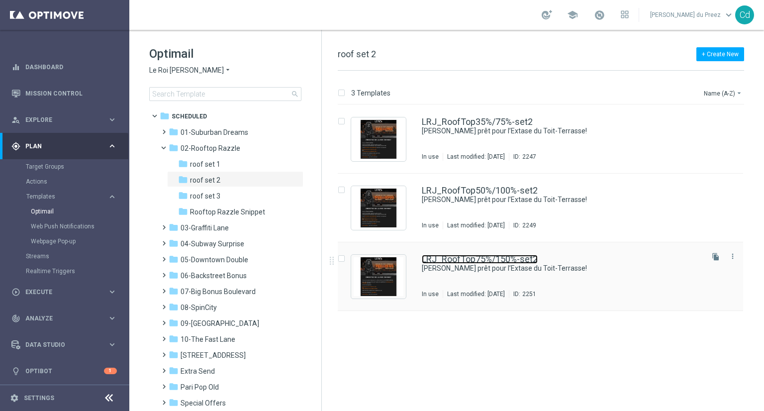
click at [501, 257] on link "LRJ_RoofTop75%/150%-set2" at bounding box center [480, 259] width 116 height 9
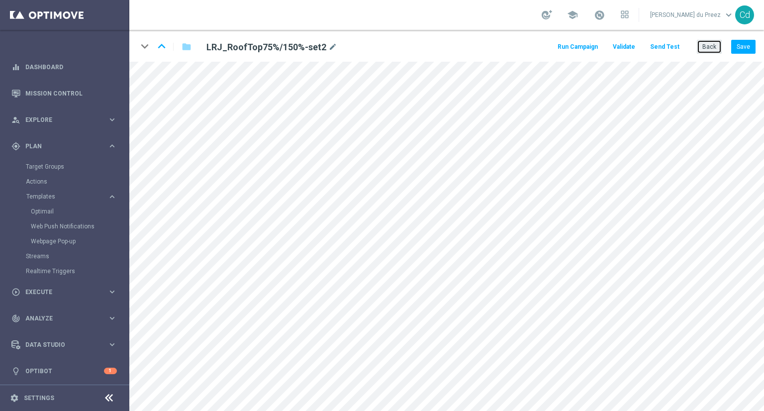
click at [714, 49] on button "Back" at bounding box center [709, 47] width 25 height 14
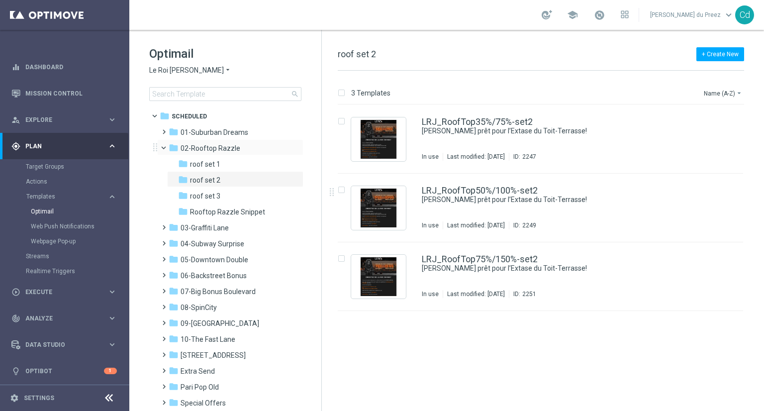
click at [166, 148] on span at bounding box center [168, 145] width 4 height 4
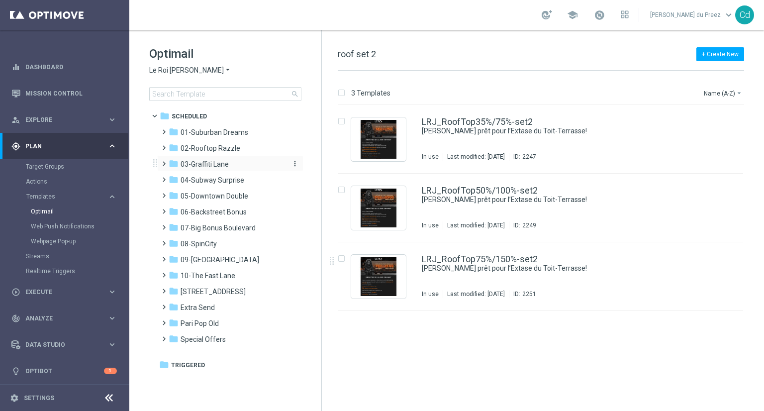
click at [209, 165] on span "03-Graffiti Lane" at bounding box center [205, 164] width 48 height 9
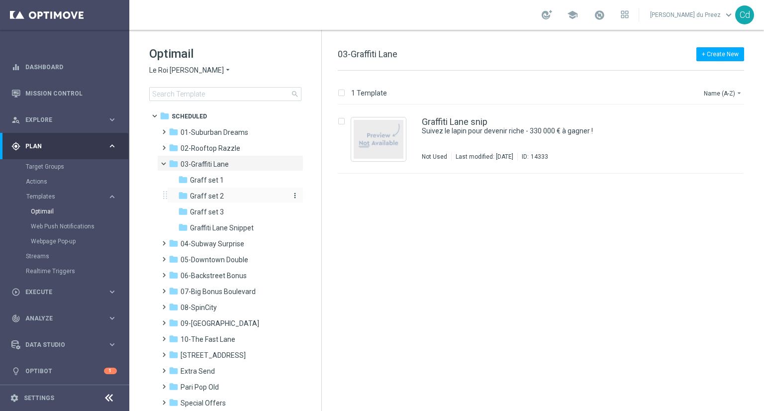
click at [220, 194] on span "Graff set 2" at bounding box center [207, 195] width 34 height 9
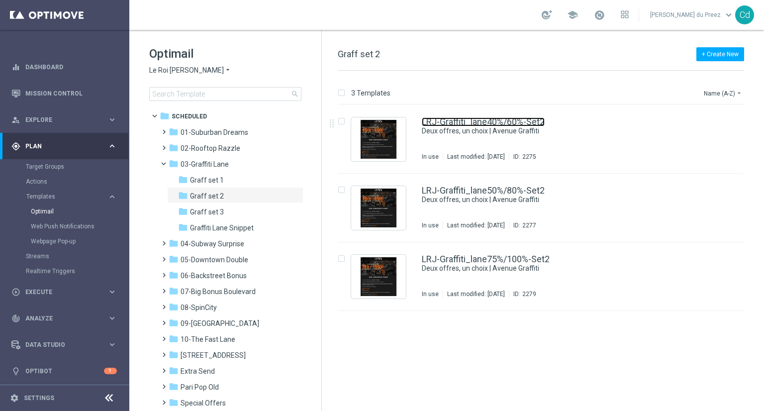
click at [473, 119] on link "LRJ-Graffiti_lane40%/60%-Set2" at bounding box center [483, 121] width 123 height 9
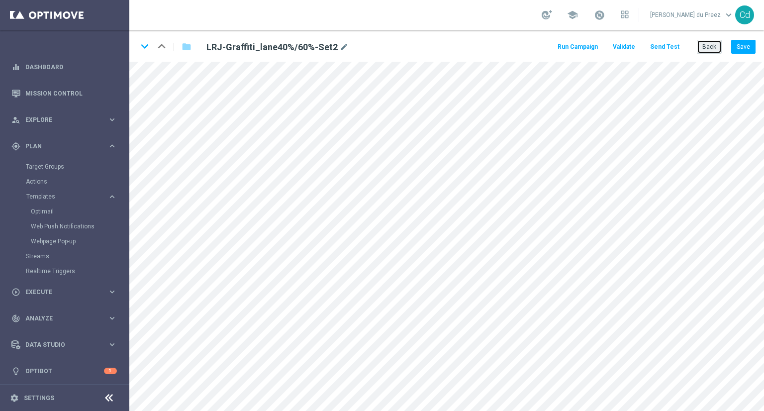
click at [706, 46] on button "Back" at bounding box center [709, 47] width 25 height 14
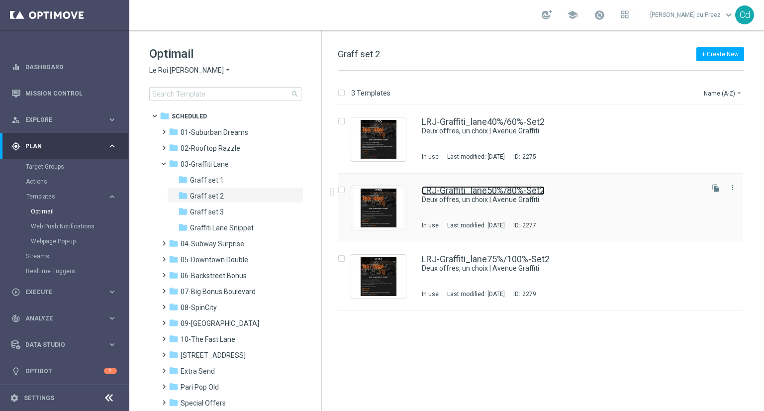
click at [485, 192] on link "LRJ-Graffiti_lane50%/80%-Set2" at bounding box center [483, 190] width 123 height 9
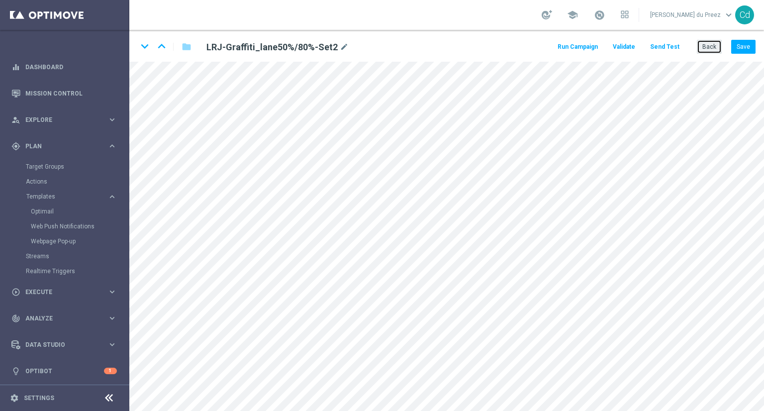
click at [713, 42] on button "Back" at bounding box center [709, 47] width 25 height 14
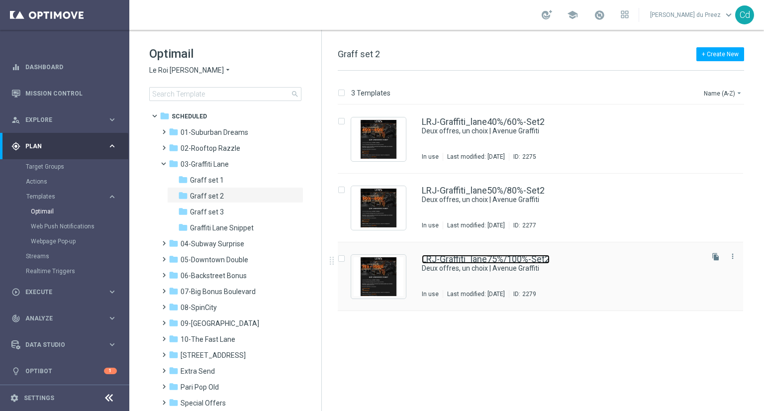
click at [533, 261] on link "LRJ-Graffiti_lane75%/100%-Set2" at bounding box center [486, 259] width 128 height 9
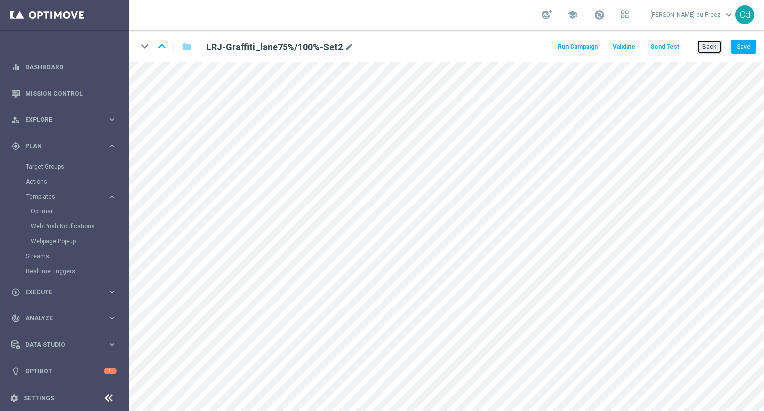
click at [713, 48] on button "Back" at bounding box center [709, 47] width 25 height 14
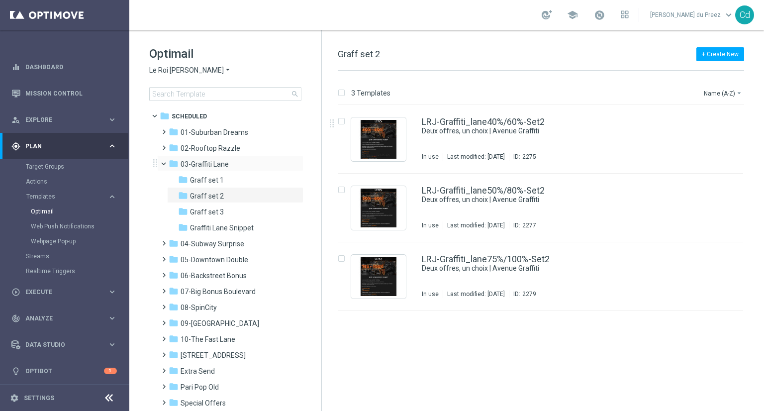
click at [166, 164] on span at bounding box center [168, 161] width 4 height 4
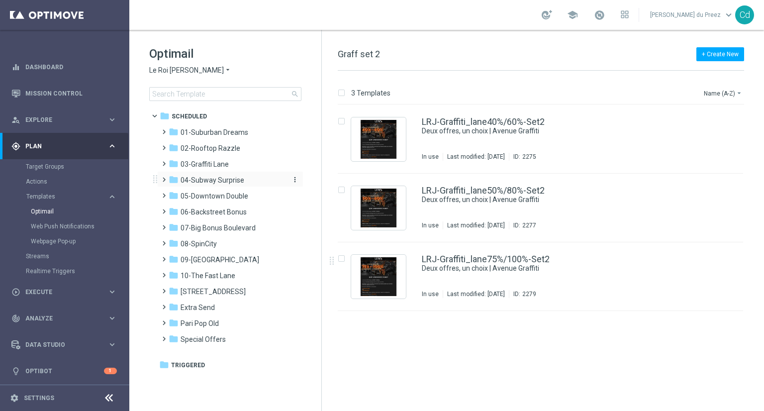
click at [193, 176] on span "04-Subway Surprise" at bounding box center [213, 180] width 64 height 9
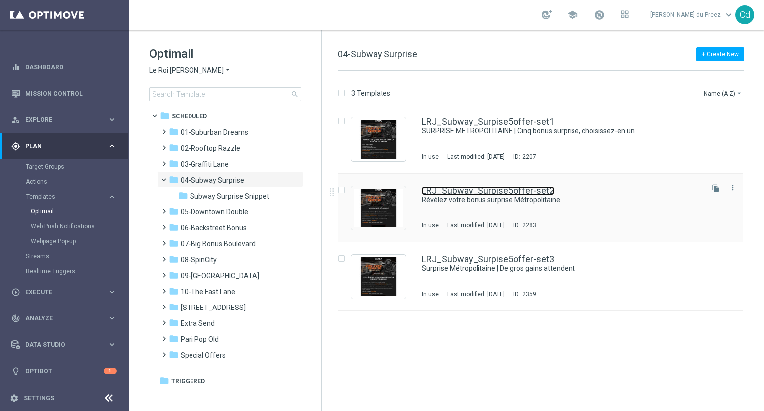
click at [533, 189] on link "LRJ_Subway_Surpise5offer-set2" at bounding box center [488, 190] width 132 height 9
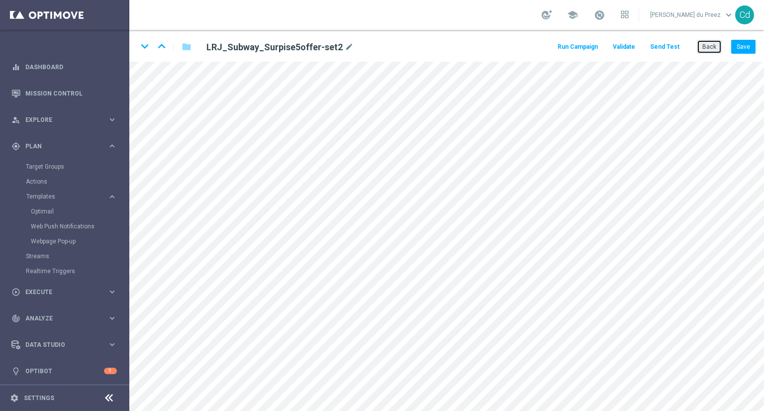
click at [718, 52] on button "Back" at bounding box center [709, 47] width 25 height 14
